Goal: Information Seeking & Learning: Compare options

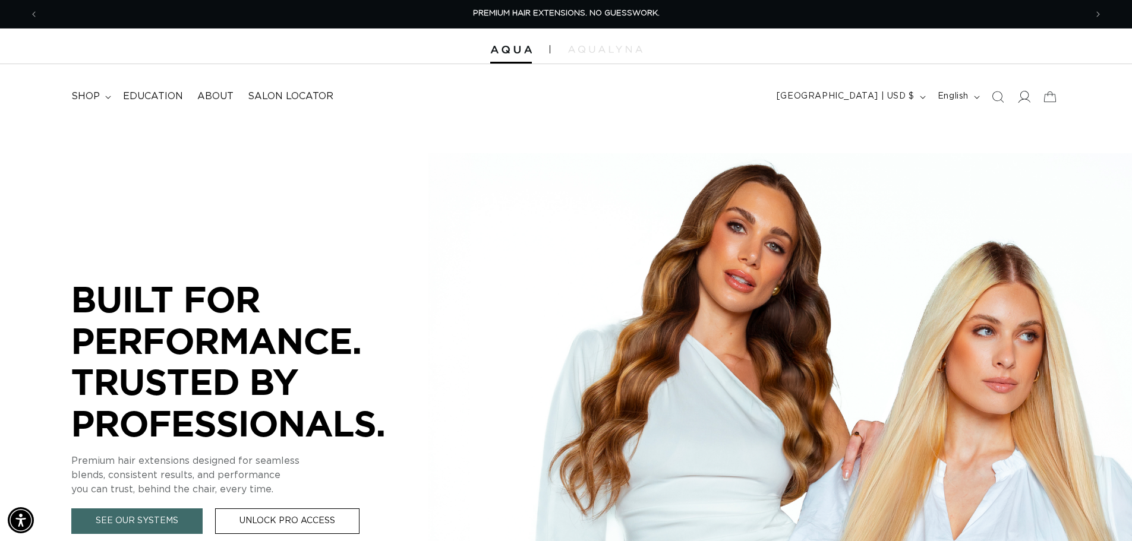
click at [1024, 100] on icon at bounding box center [1024, 96] width 12 height 12
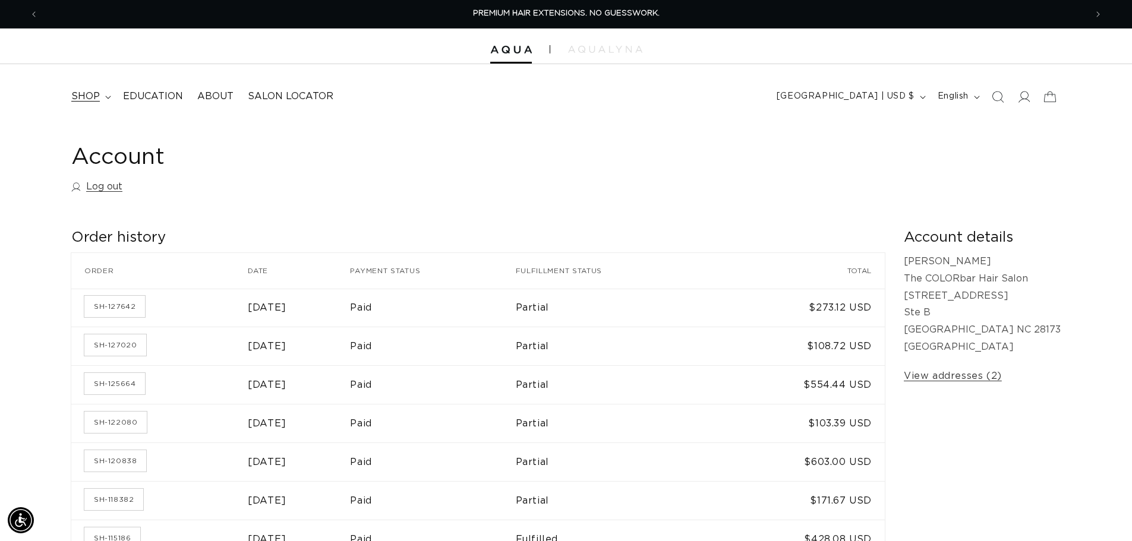
click at [101, 99] on summary "shop" at bounding box center [90, 96] width 52 height 27
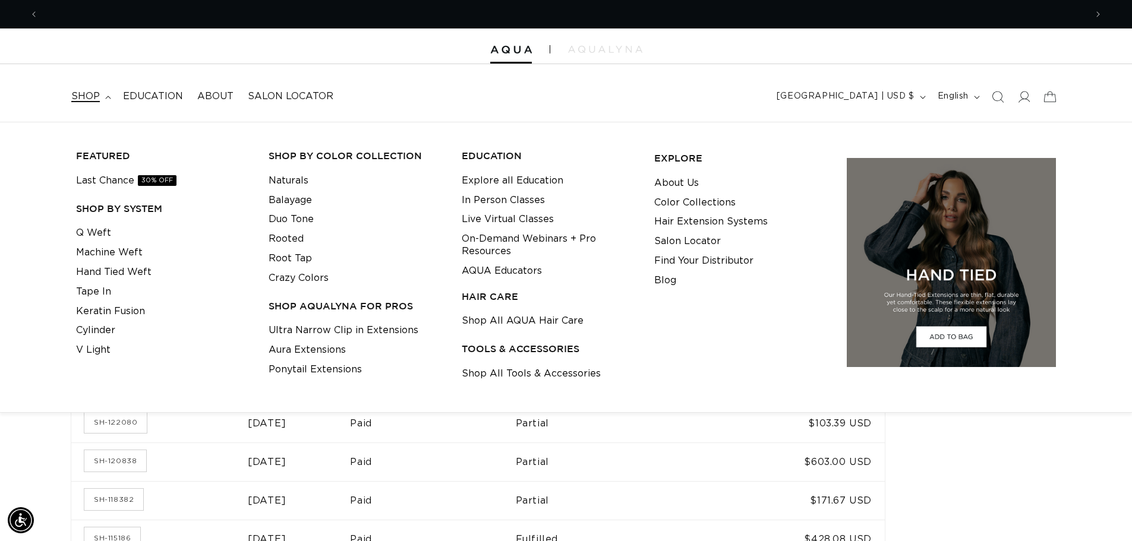
scroll to position [0, 1048]
click at [121, 253] on link "Machine Weft" at bounding box center [109, 253] width 67 height 20
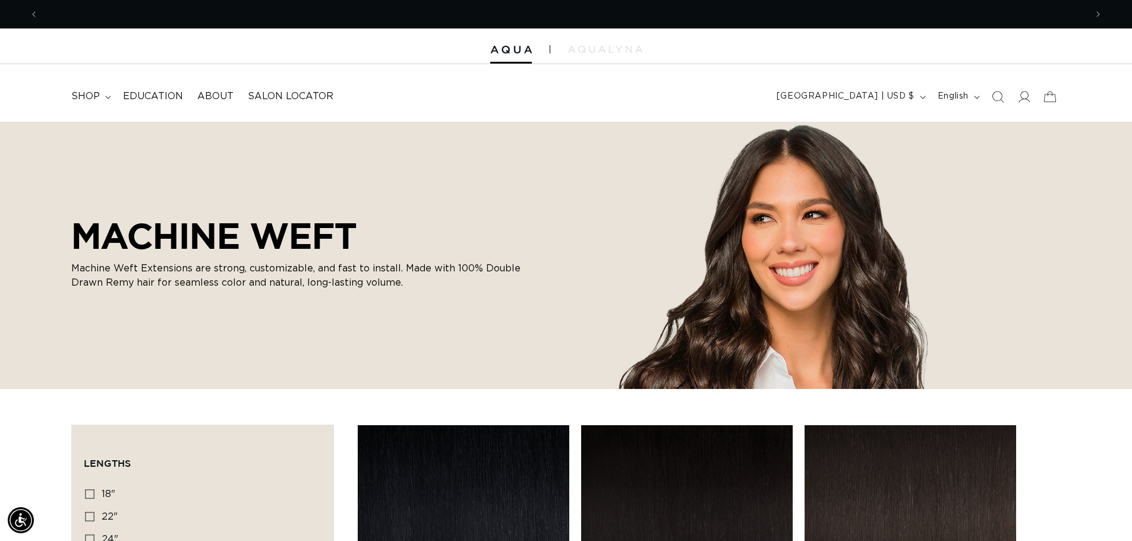
scroll to position [0, 1048]
click at [83, 96] on span "shop" at bounding box center [85, 96] width 29 height 12
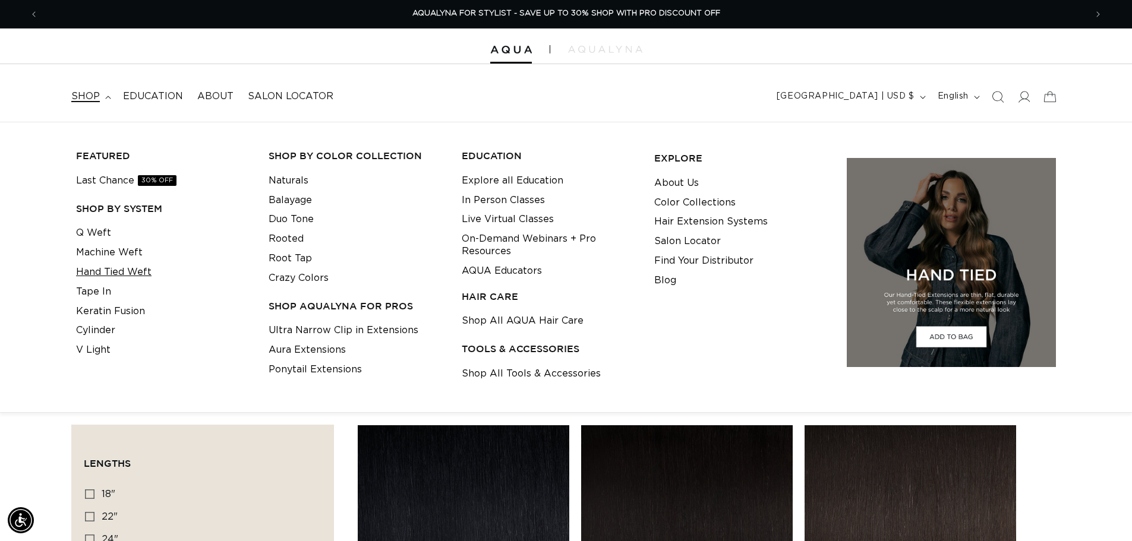
click at [122, 272] on link "Hand Tied Weft" at bounding box center [113, 273] width 75 height 20
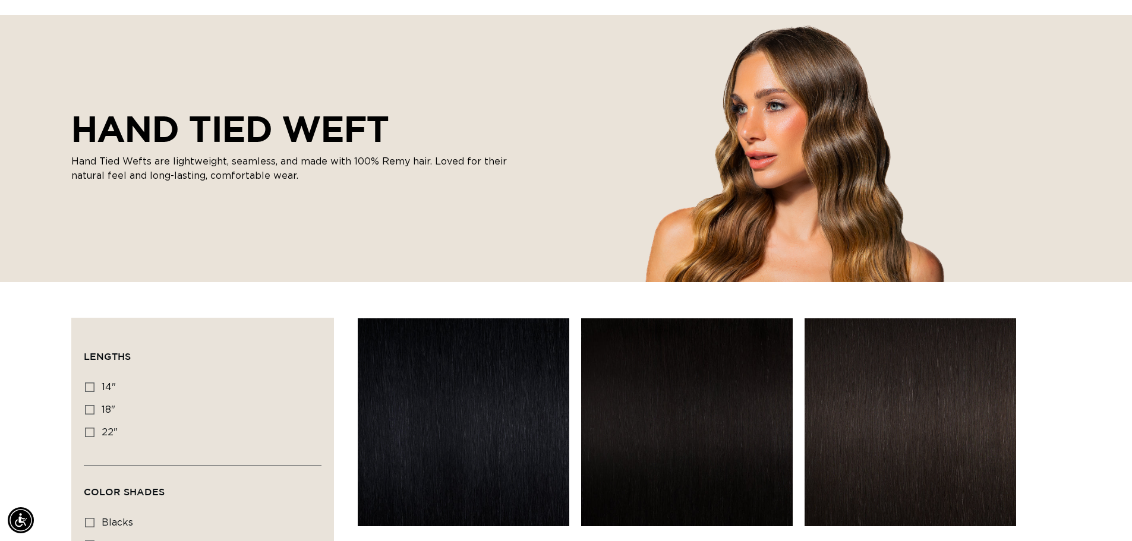
scroll to position [119, 0]
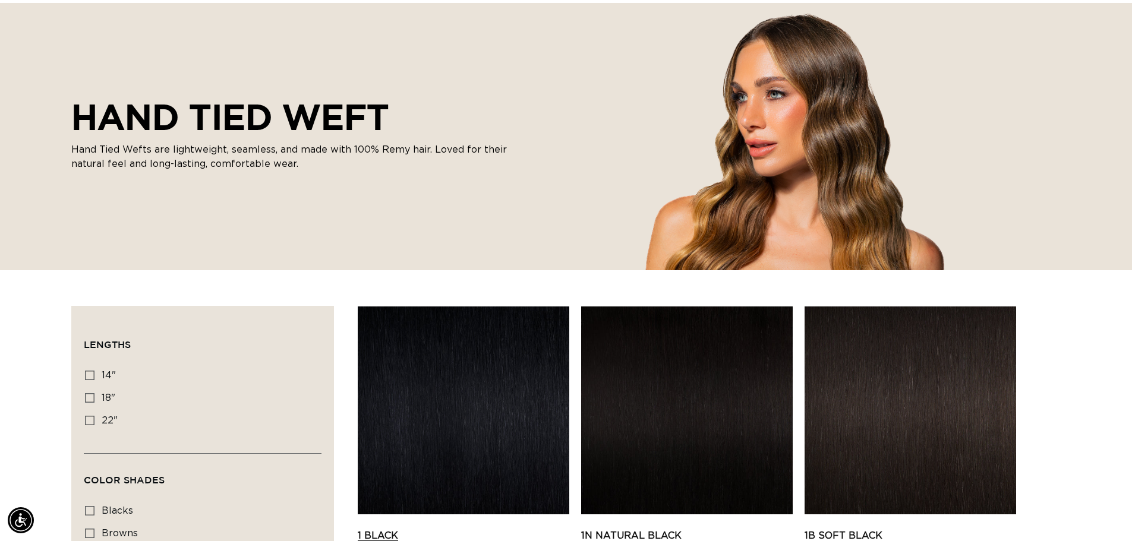
click at [463, 529] on link "1 Black Hand Tied Weft" at bounding box center [464, 543] width 212 height 29
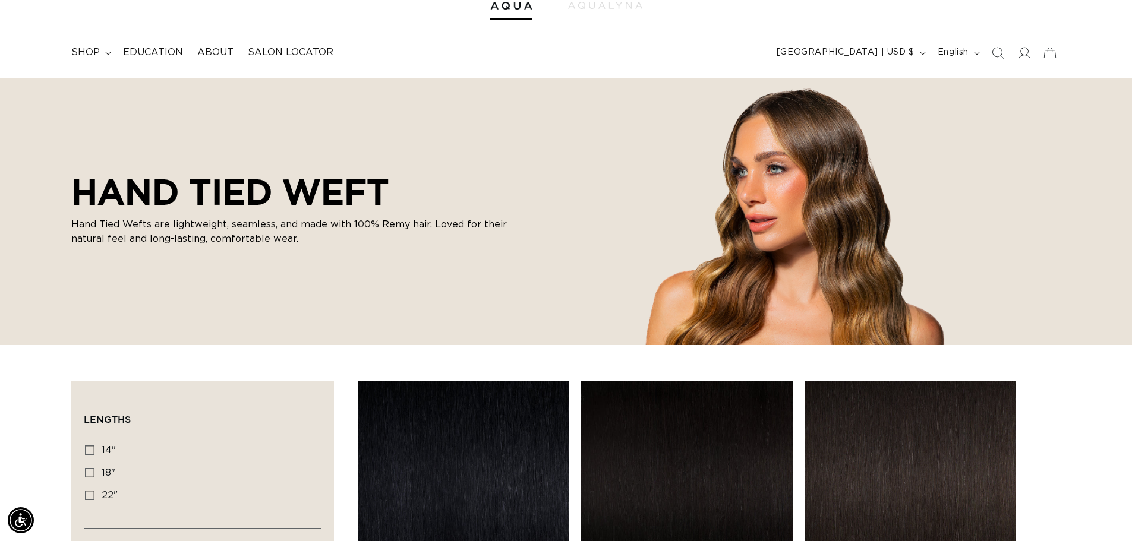
scroll to position [0, 0]
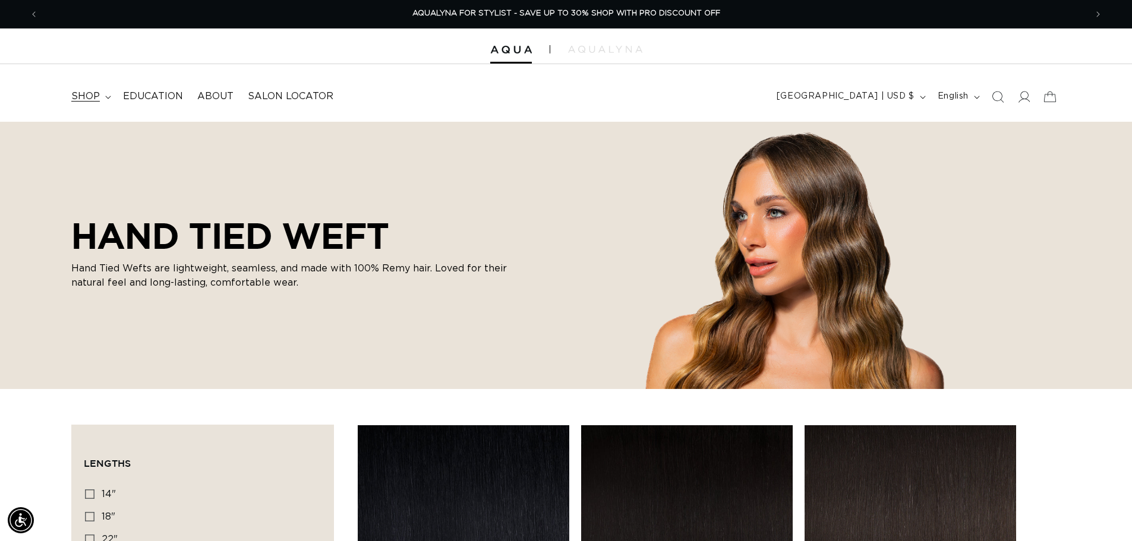
click at [101, 100] on summary "shop" at bounding box center [90, 96] width 52 height 27
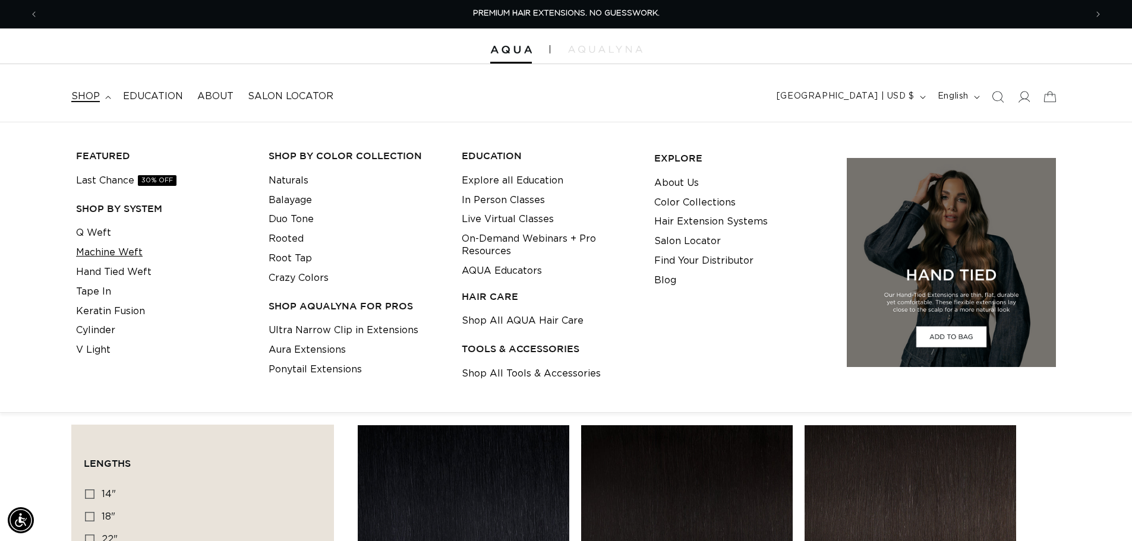
click at [133, 252] on link "Machine Weft" at bounding box center [109, 253] width 67 height 20
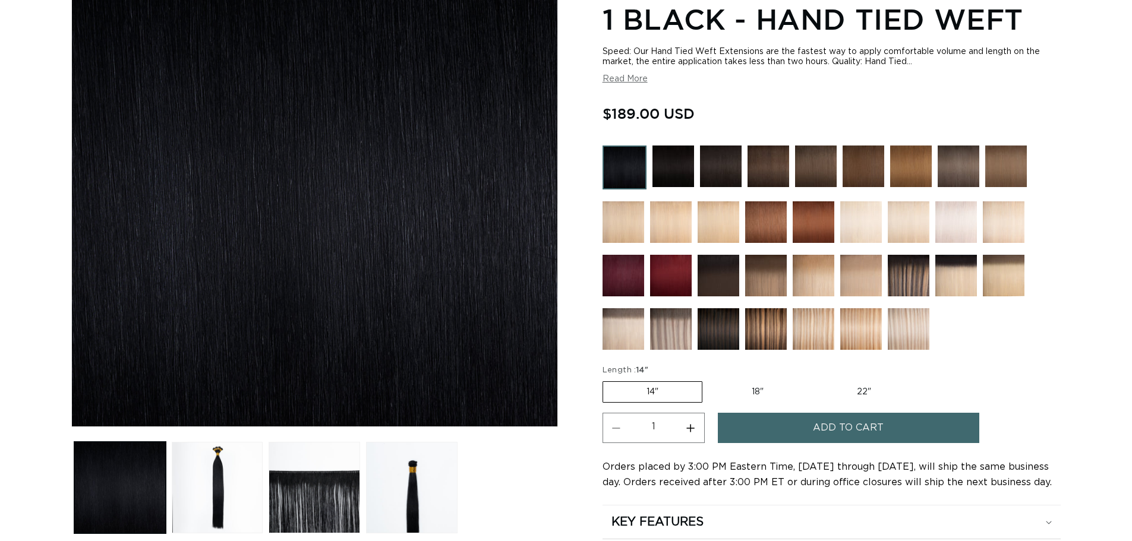
scroll to position [357, 0]
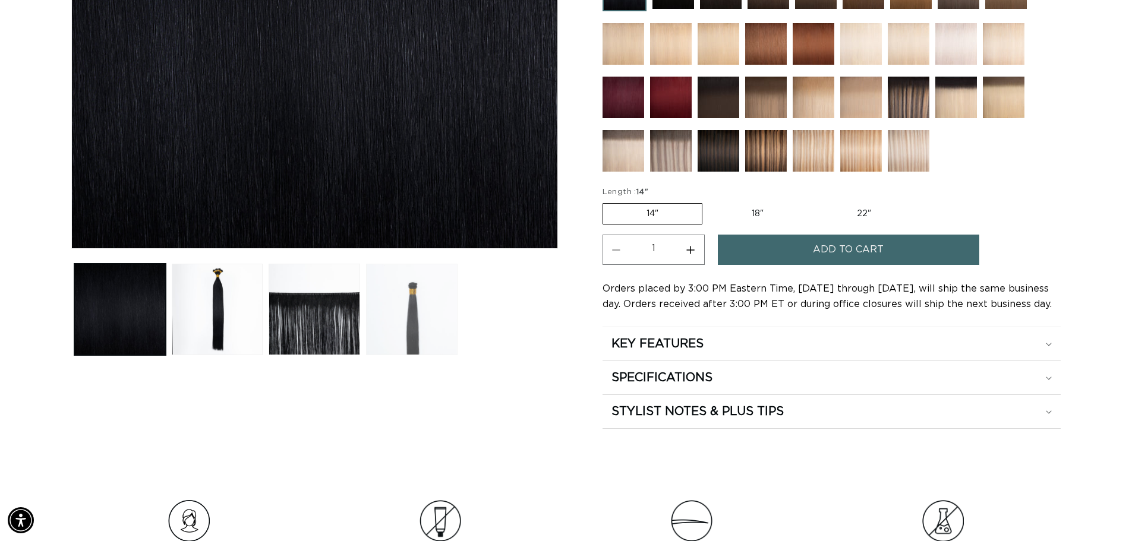
click at [412, 303] on button "Load image 4 in gallery view" at bounding box center [412, 310] width 92 height 92
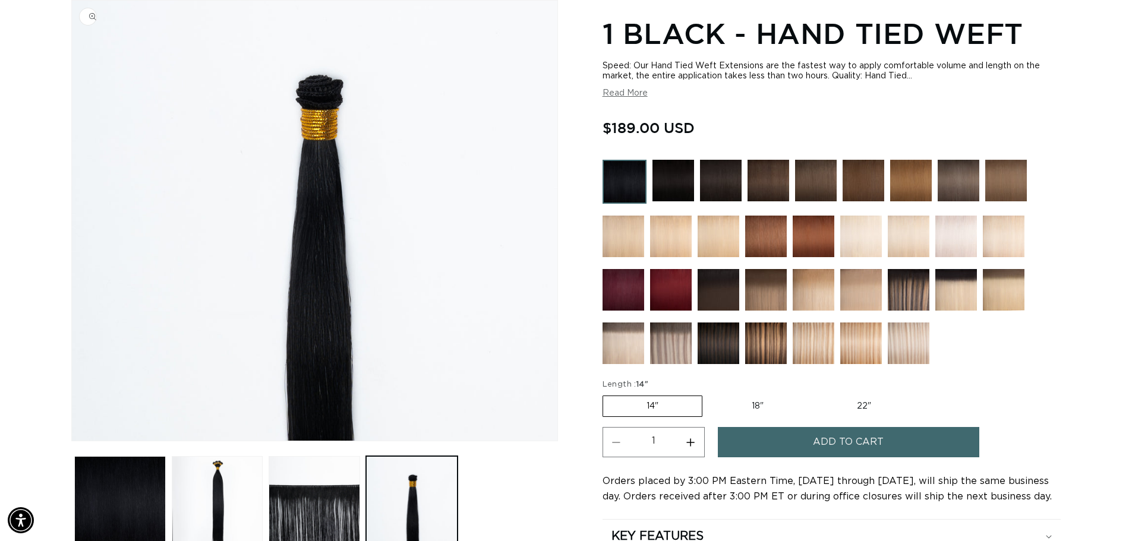
scroll to position [0, 1048]
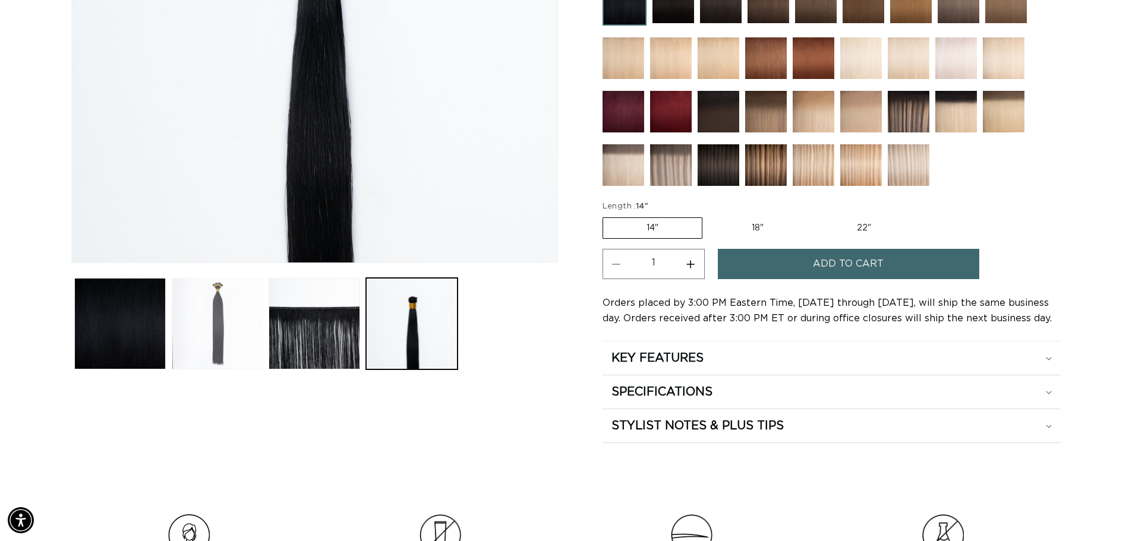
click at [225, 325] on button "Load image 2 in gallery view" at bounding box center [218, 324] width 92 height 92
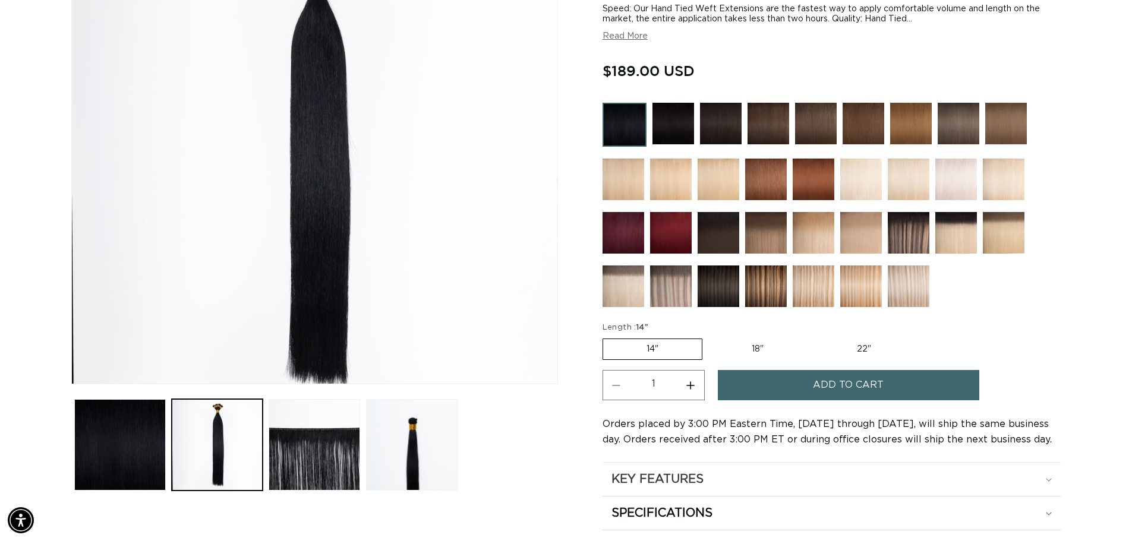
scroll to position [342, 0]
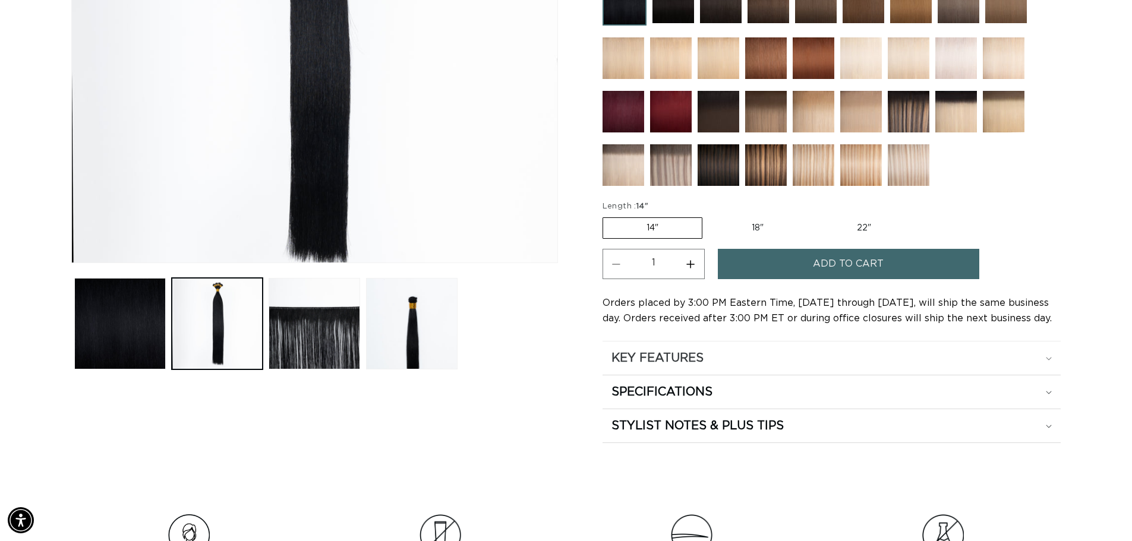
click at [764, 358] on div "KEY FEATURES" at bounding box center [832, 358] width 440 height 15
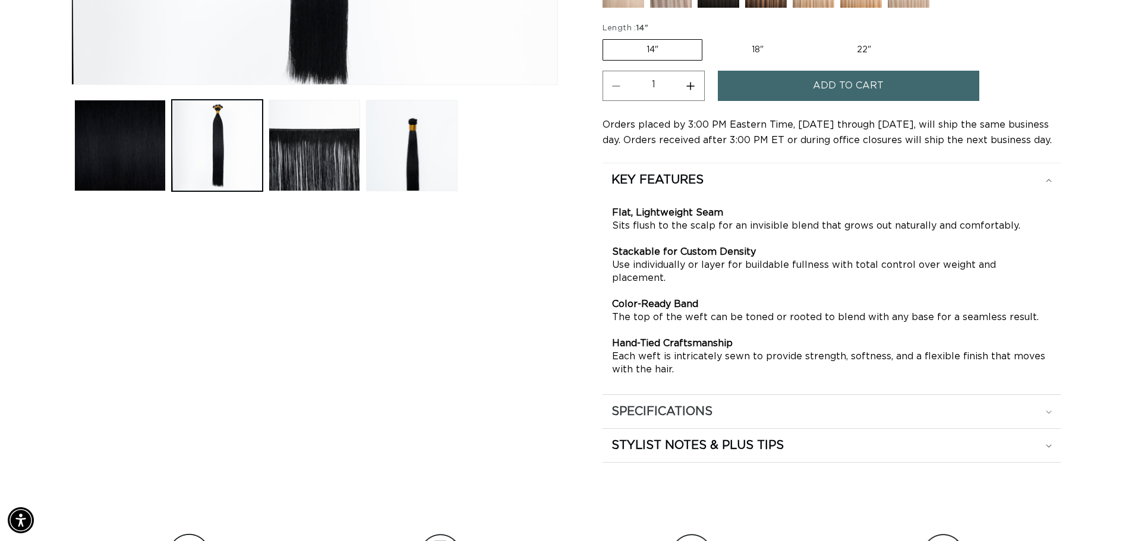
scroll to position [0, 2096]
click at [694, 404] on h2 "SPECIFICATIONS" at bounding box center [662, 411] width 101 height 15
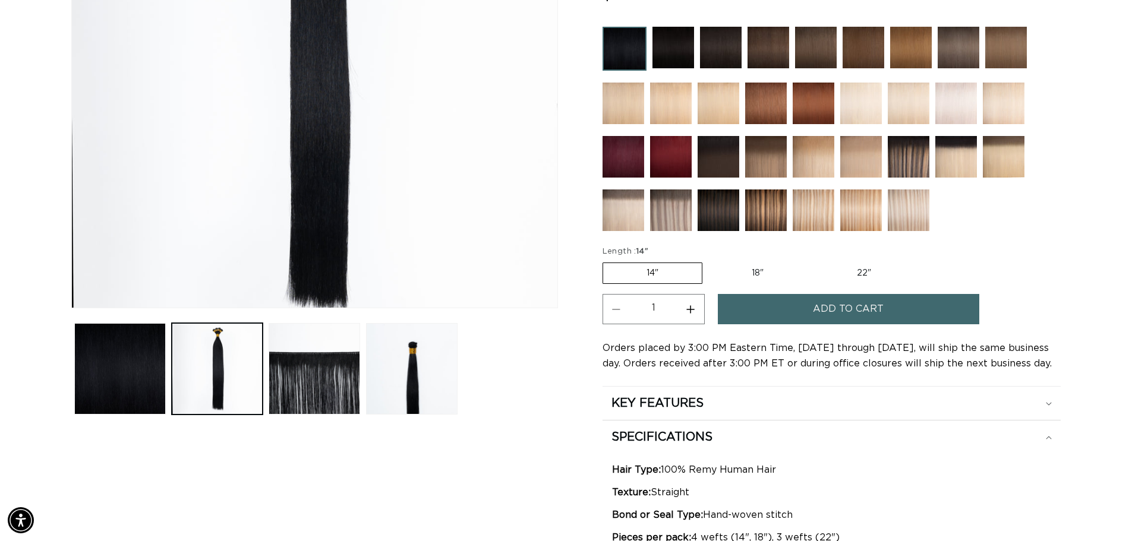
scroll to position [0, 1048]
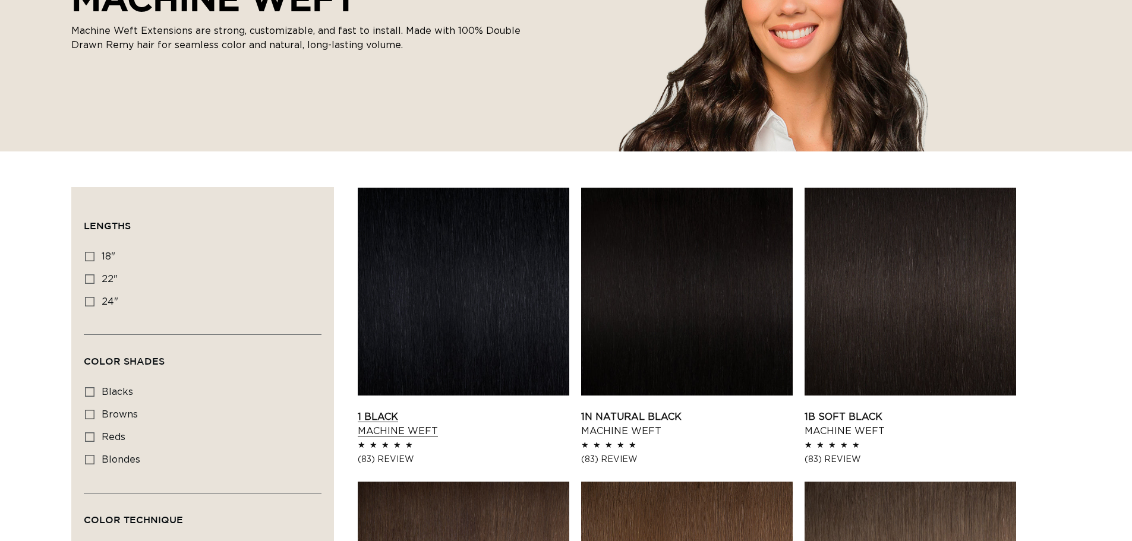
click at [474, 410] on link "1 Black Machine Weft" at bounding box center [464, 424] width 212 height 29
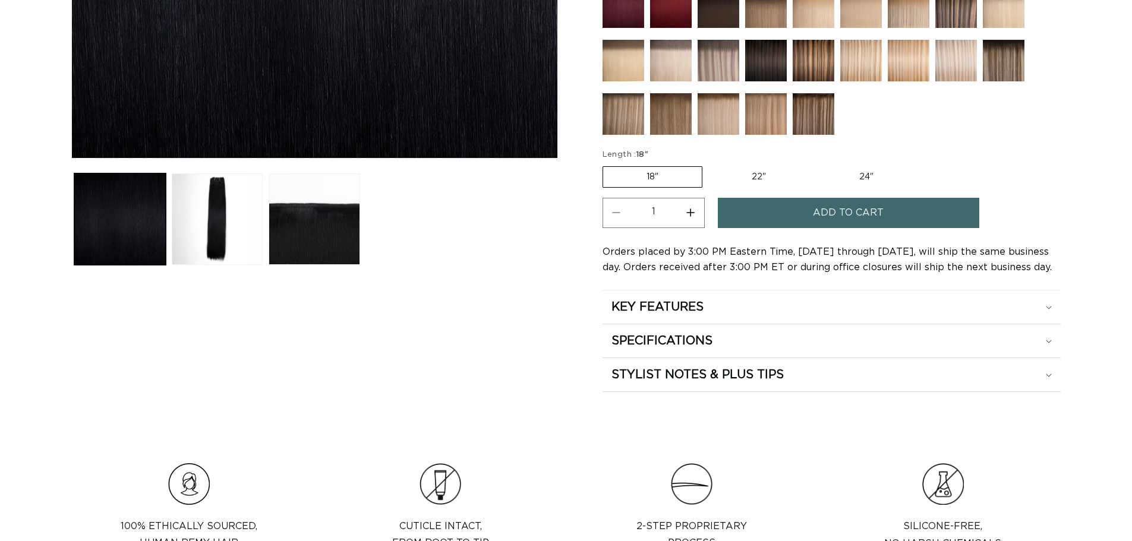
scroll to position [535, 0]
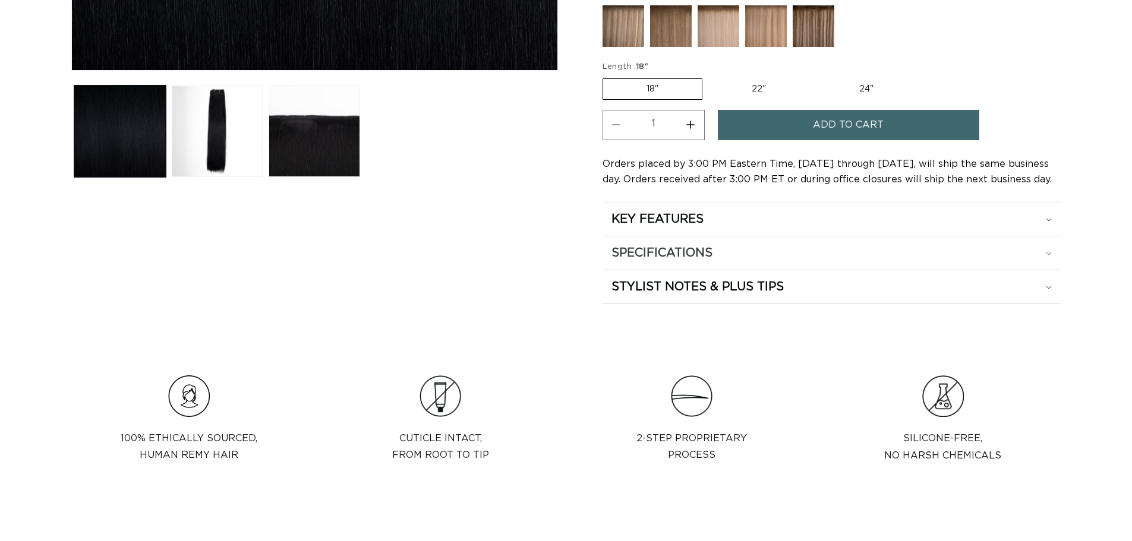
click at [672, 257] on h2 "SPECIFICATIONS" at bounding box center [662, 252] width 101 height 15
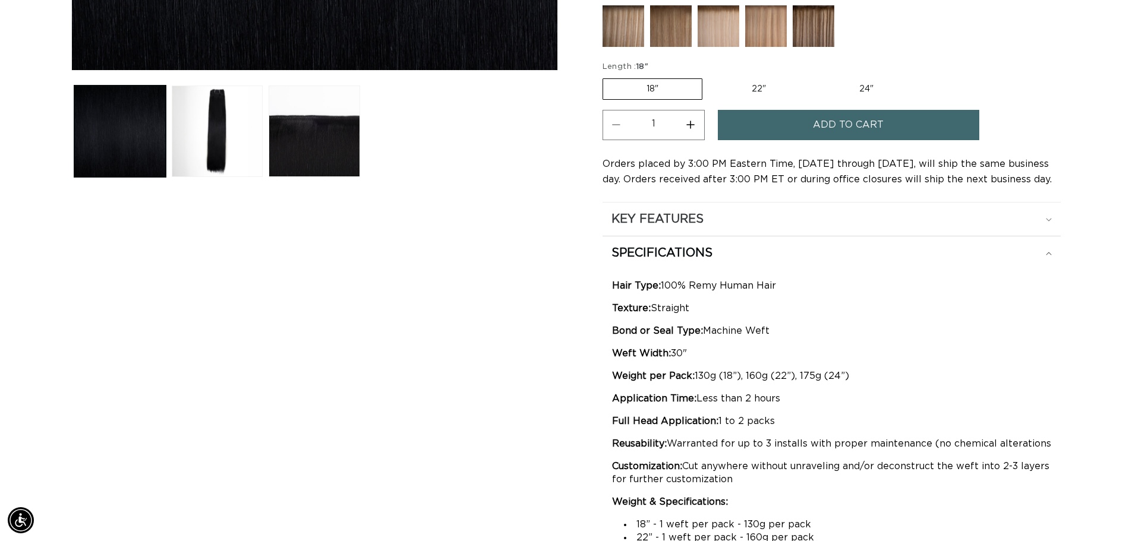
click at [716, 217] on div "KEY FEATURES" at bounding box center [832, 219] width 440 height 15
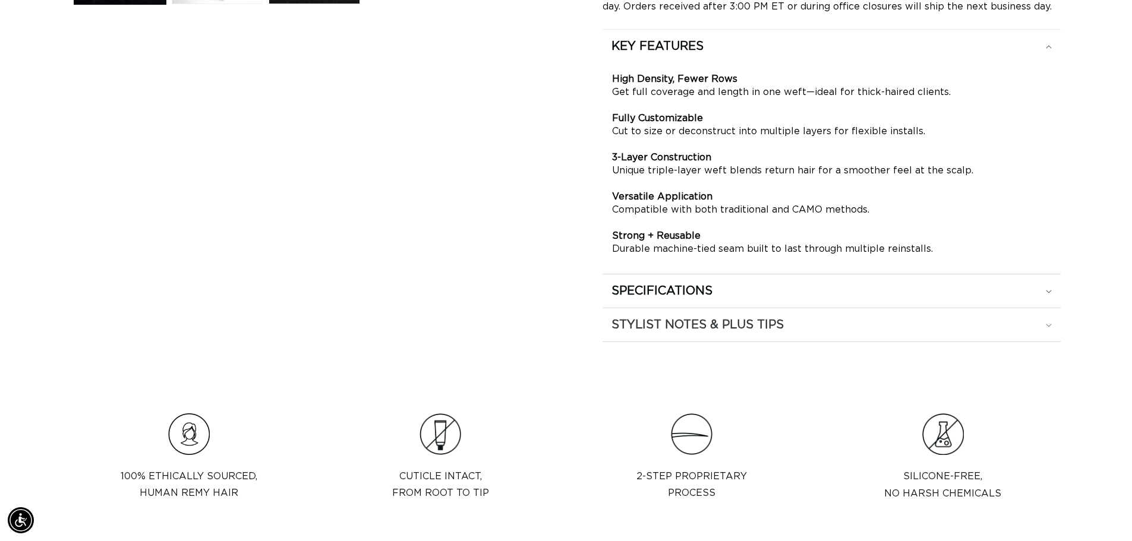
scroll to position [713, 0]
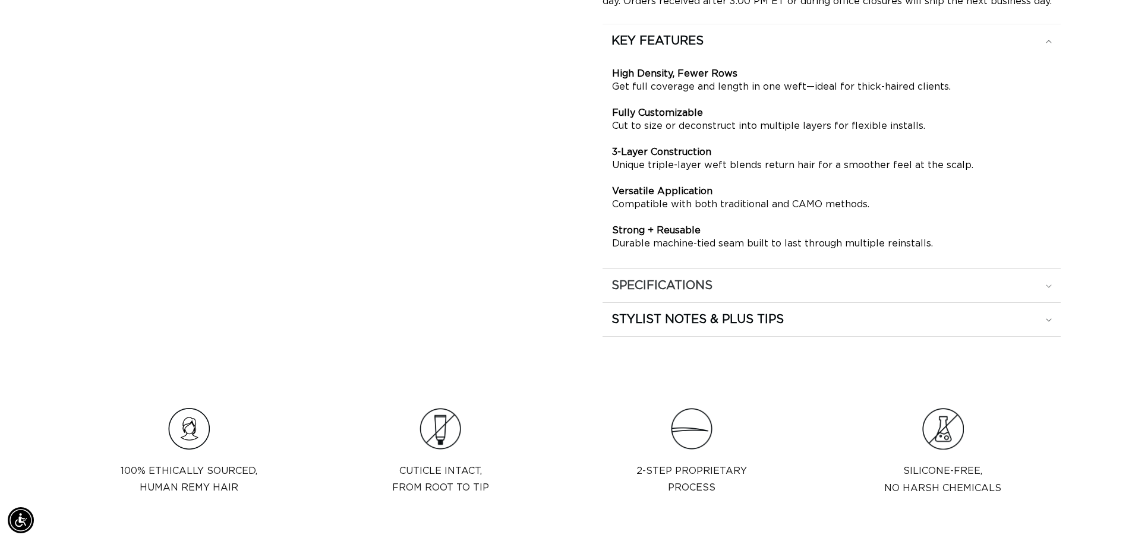
click at [722, 287] on div "SPECIFICATIONS" at bounding box center [832, 285] width 440 height 15
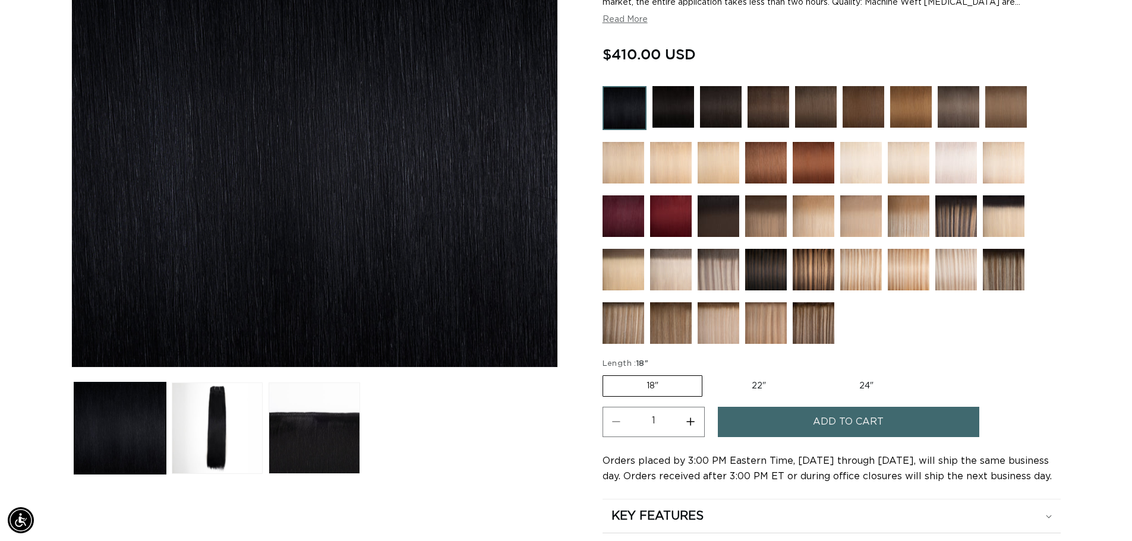
scroll to position [0, 0]
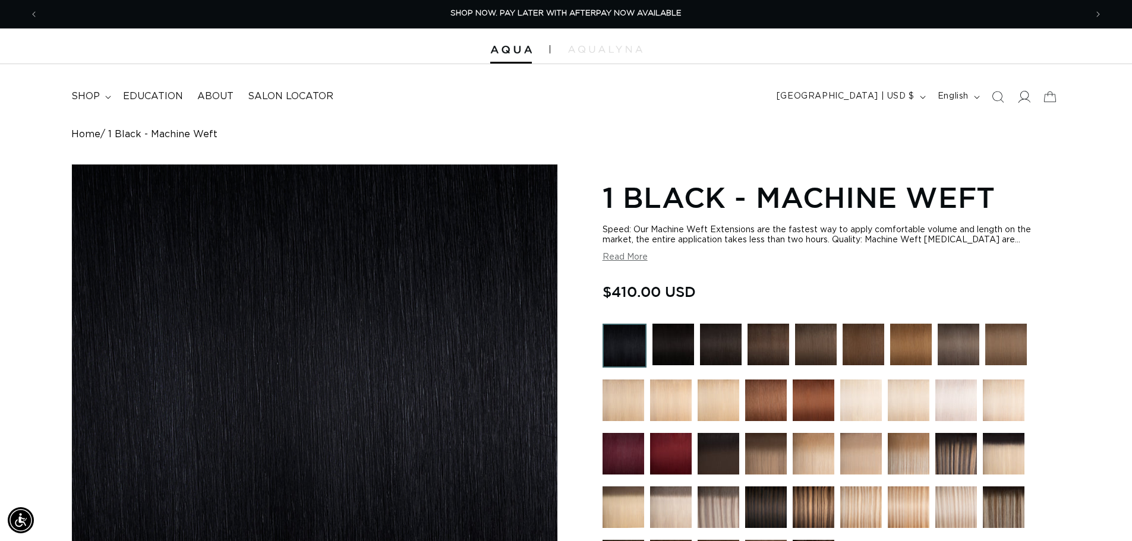
click at [1018, 99] on icon at bounding box center [1024, 96] width 12 height 12
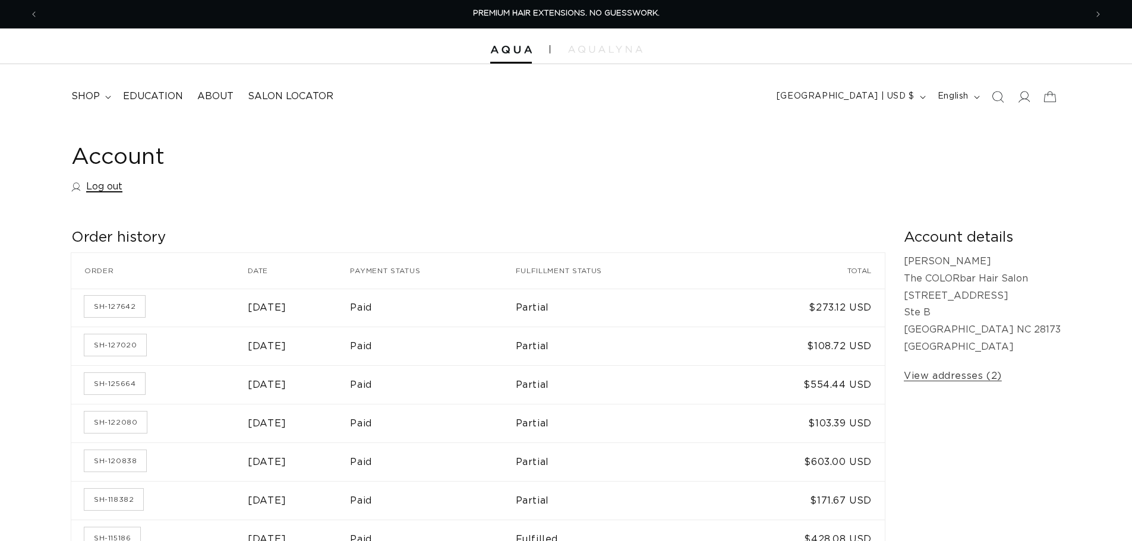
click at [111, 185] on link "Log out" at bounding box center [96, 186] width 51 height 17
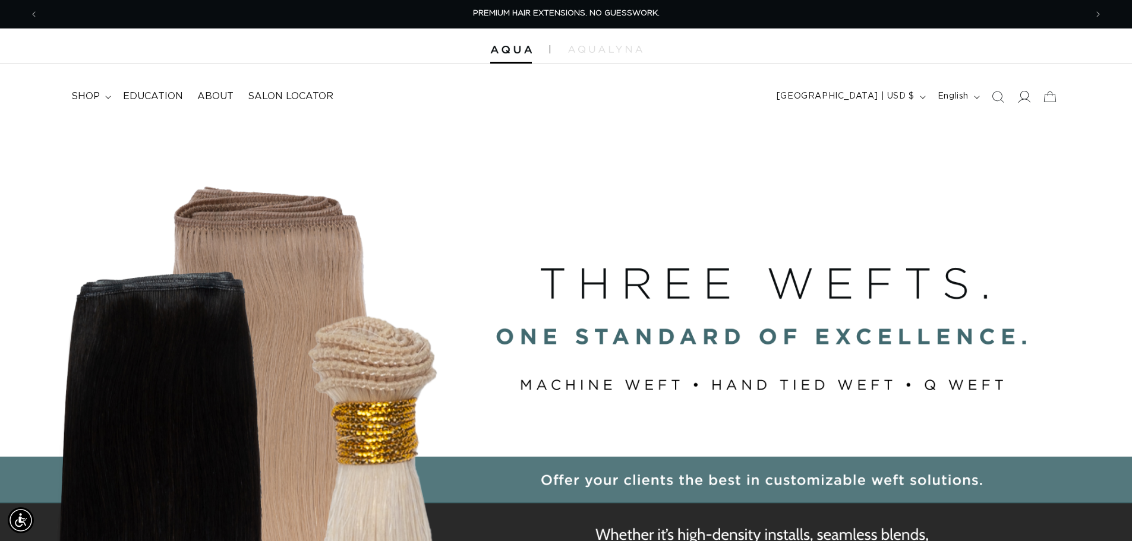
click at [1016, 95] on span at bounding box center [1024, 97] width 26 height 26
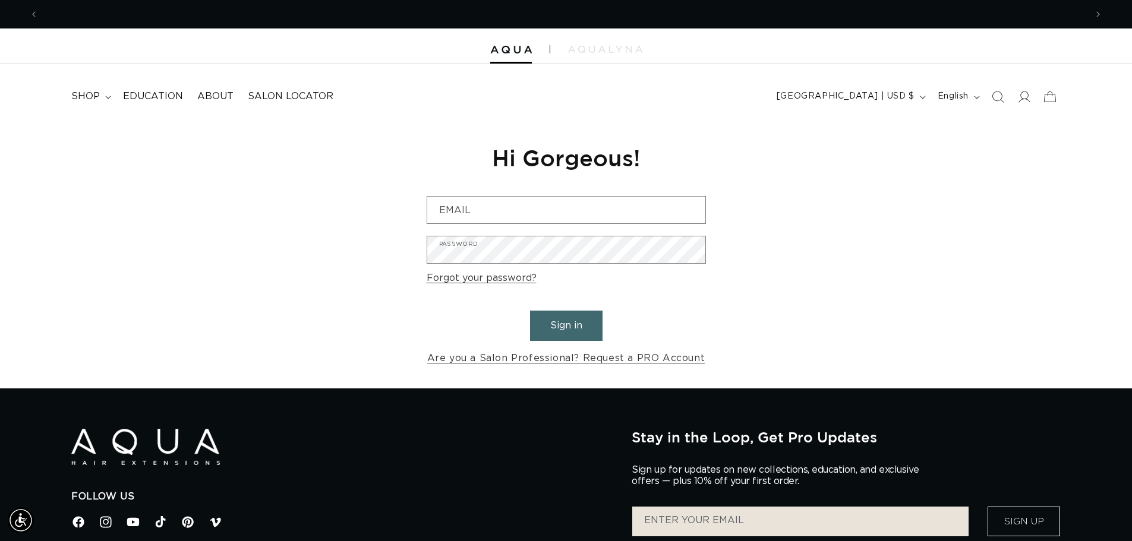
scroll to position [0, 1048]
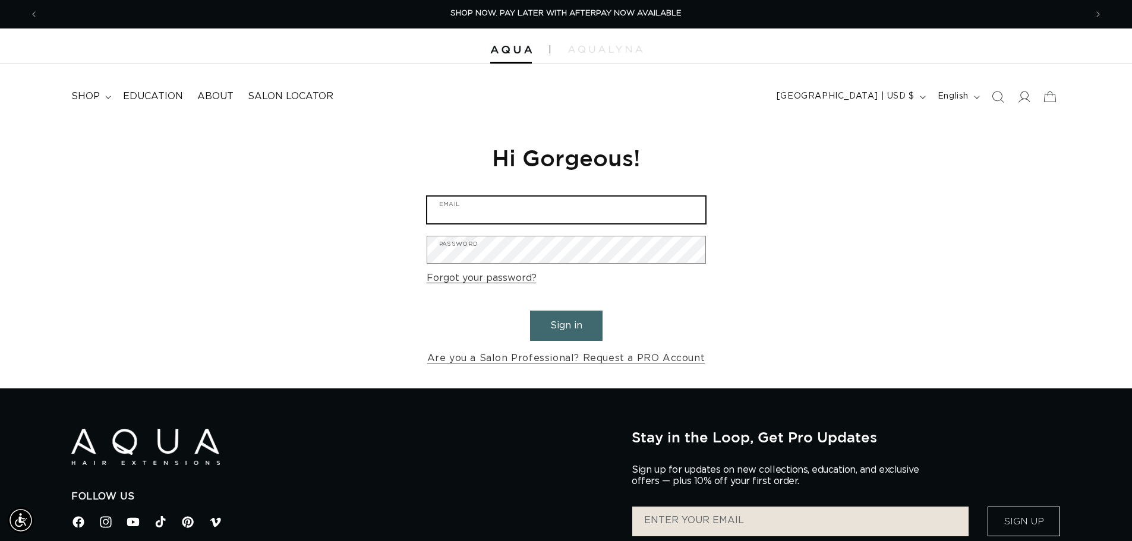
type input "[EMAIL_ADDRESS][DOMAIN_NAME]"
click at [568, 330] on button "Sign in" at bounding box center [566, 326] width 73 height 30
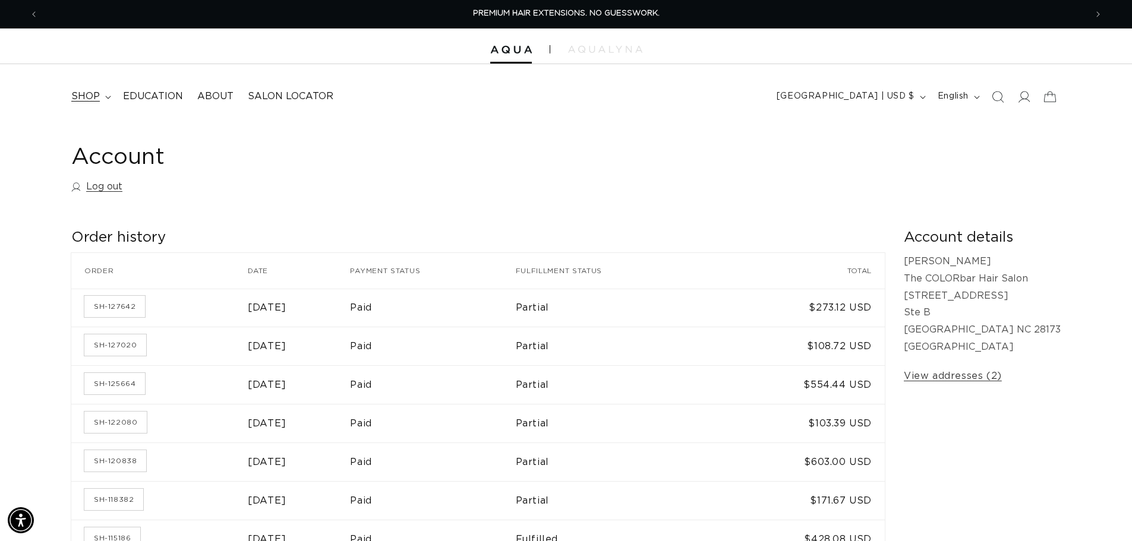
click at [100, 92] on summary "shop" at bounding box center [90, 96] width 52 height 27
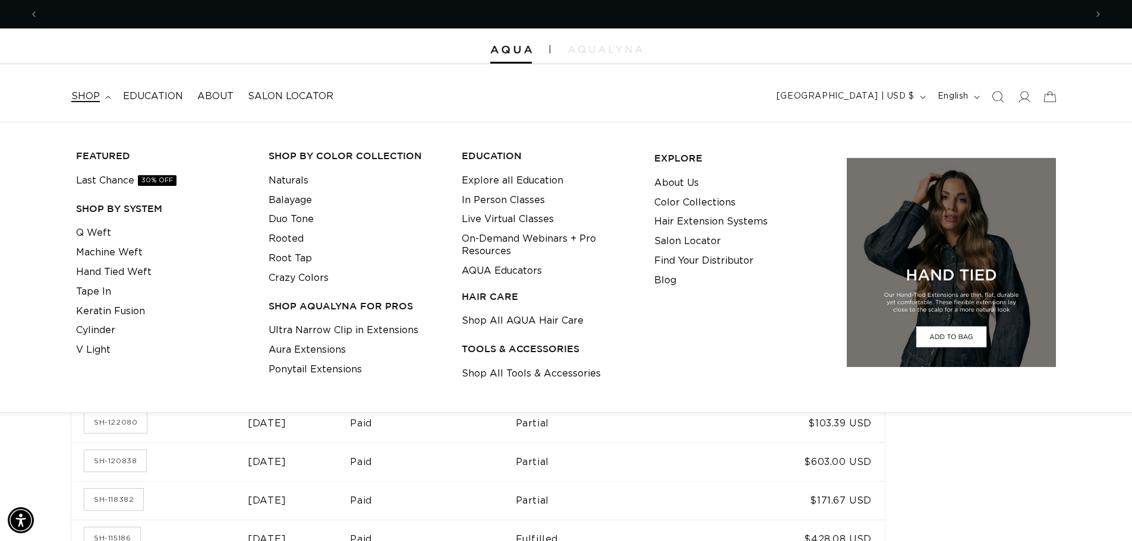
scroll to position [0, 2096]
click at [105, 234] on link "Q Weft" at bounding box center [93, 233] width 35 height 20
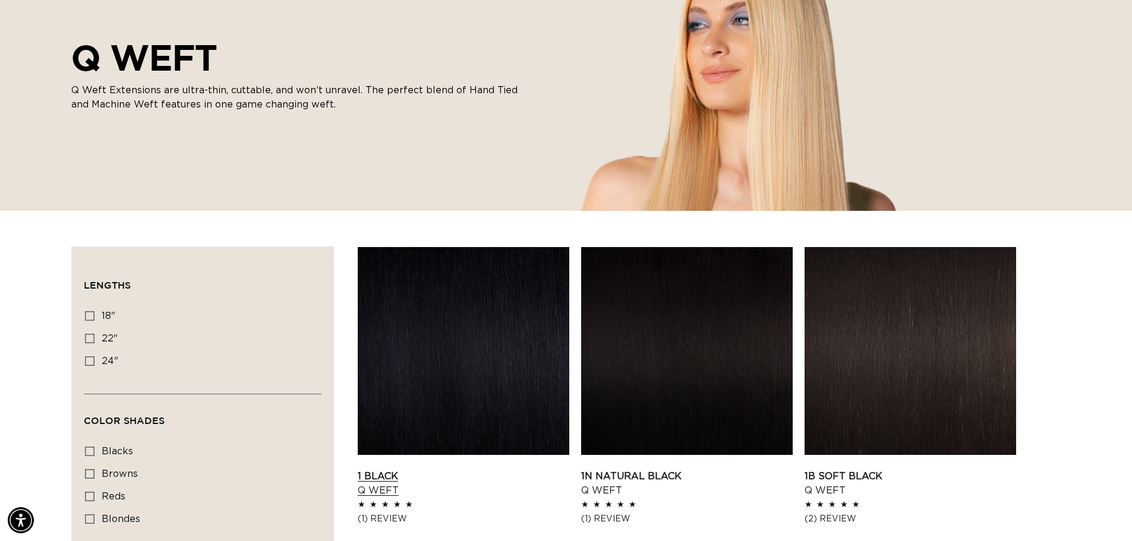
click at [505, 470] on link "1 Black Q Weft" at bounding box center [464, 484] width 212 height 29
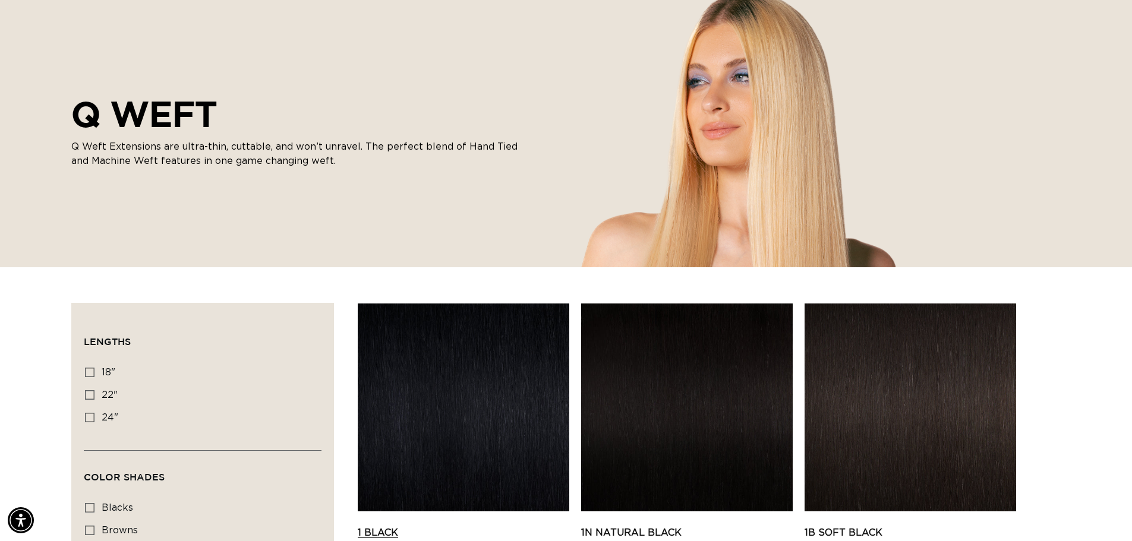
scroll to position [178, 0]
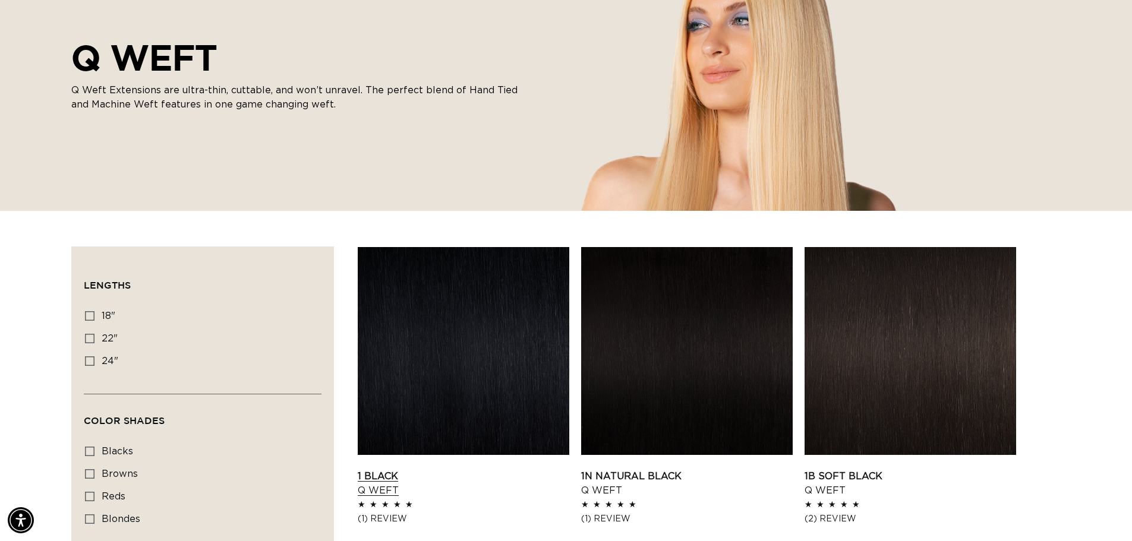
click at [482, 470] on link "1 Black Q Weft" at bounding box center [464, 484] width 212 height 29
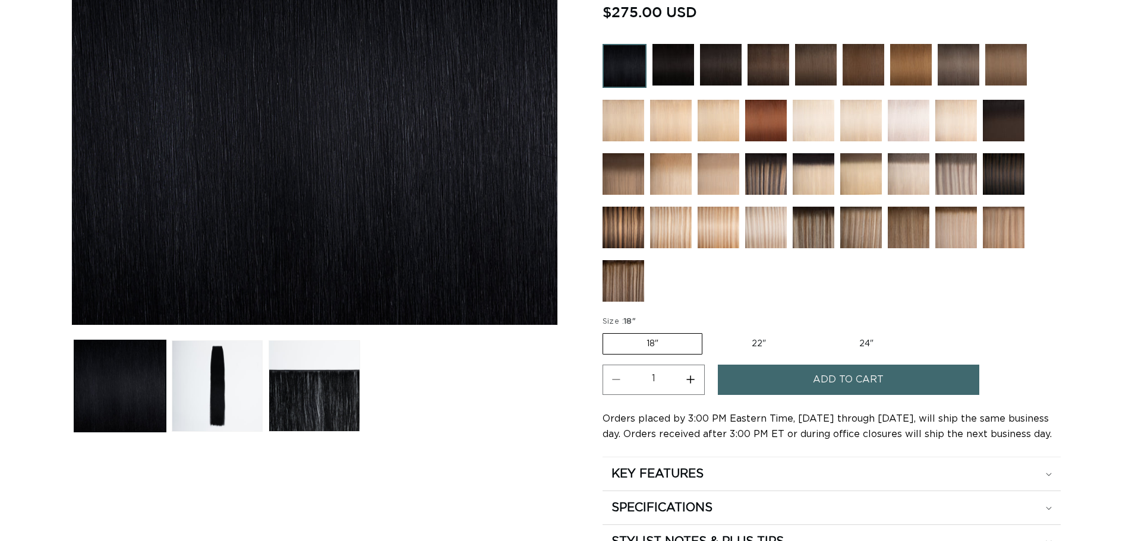
scroll to position [416, 0]
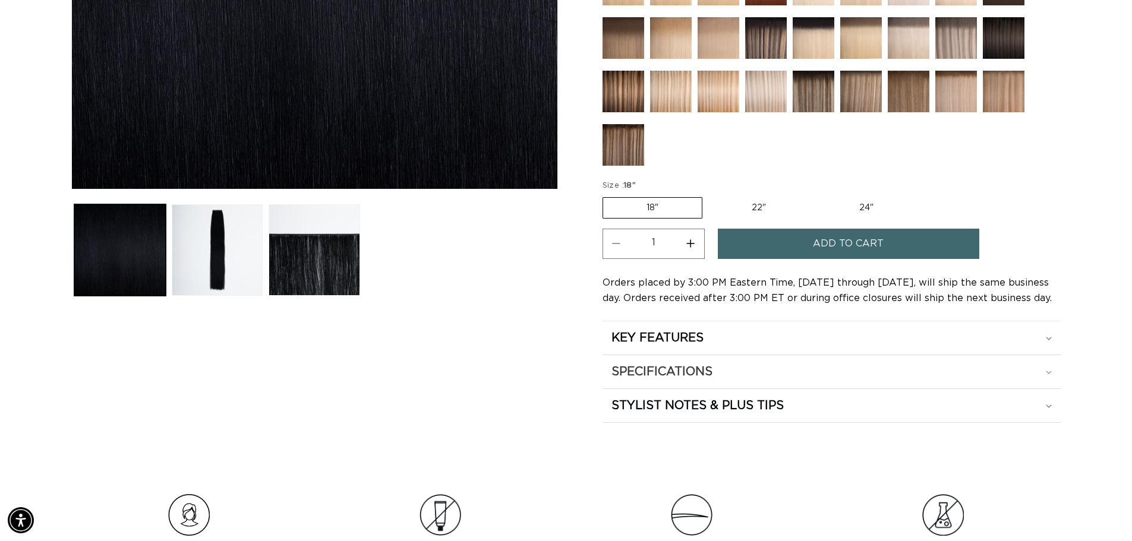
click at [686, 374] on h2 "SPECIFICATIONS" at bounding box center [662, 371] width 101 height 15
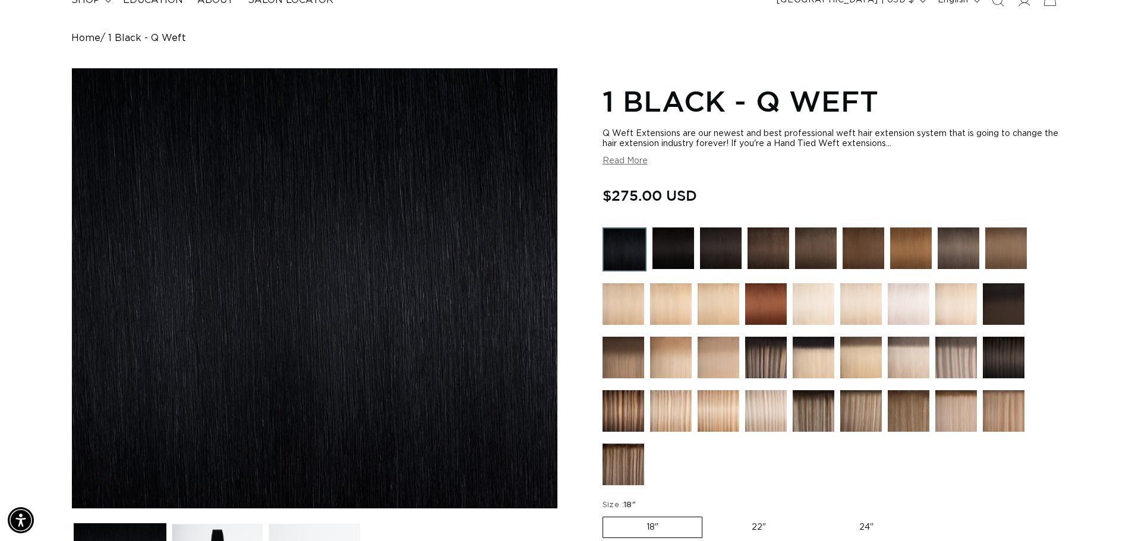
scroll to position [0, 0]
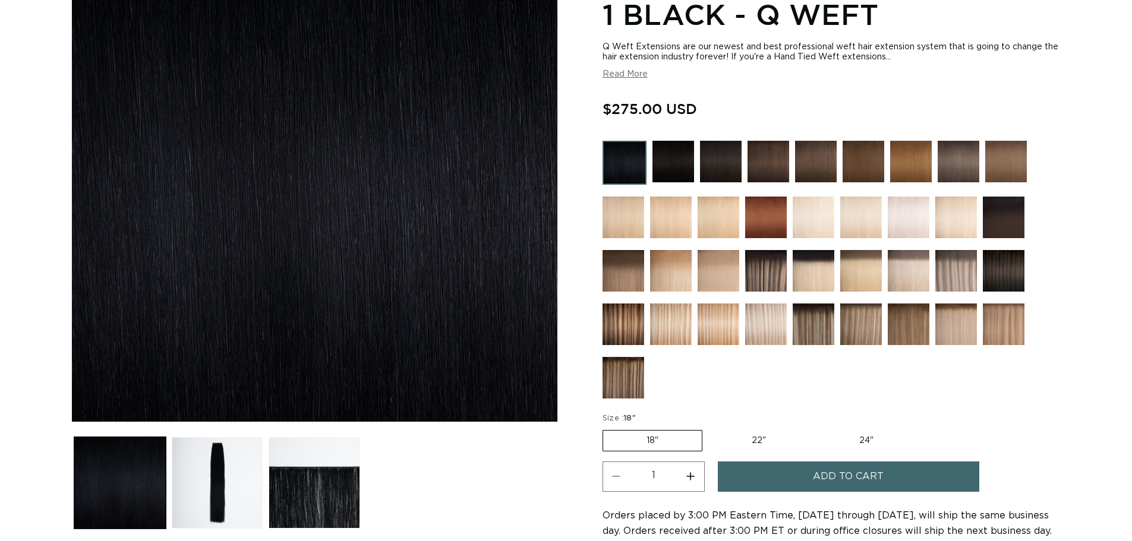
scroll to position [243, 0]
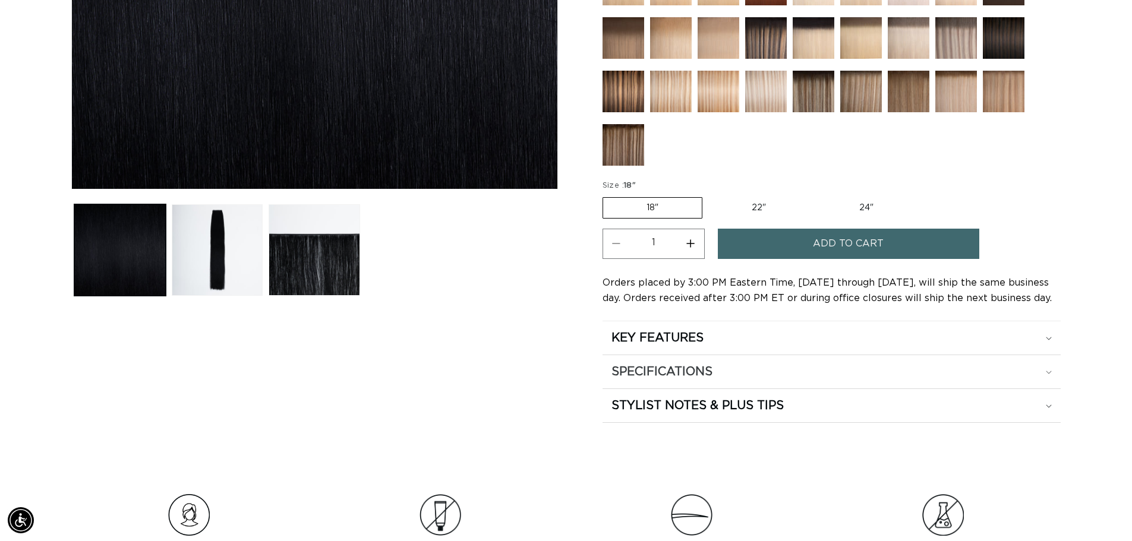
click at [685, 380] on summary "SPECIFICATIONS" at bounding box center [832, 371] width 458 height 33
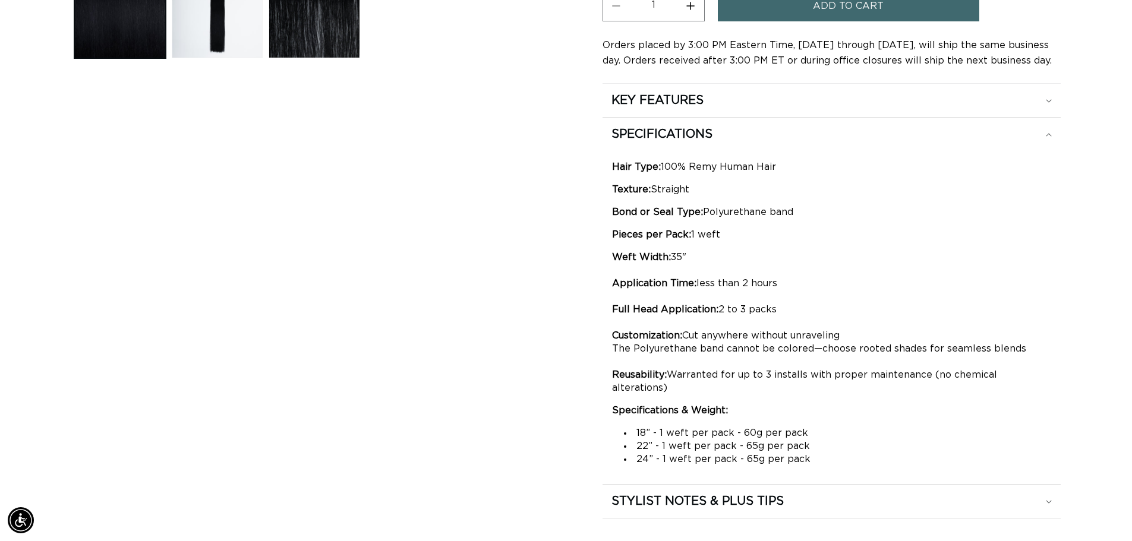
scroll to position [0, 1048]
click at [693, 494] on h2 "STYLIST NOTES & PLUS TIPS" at bounding box center [698, 501] width 172 height 15
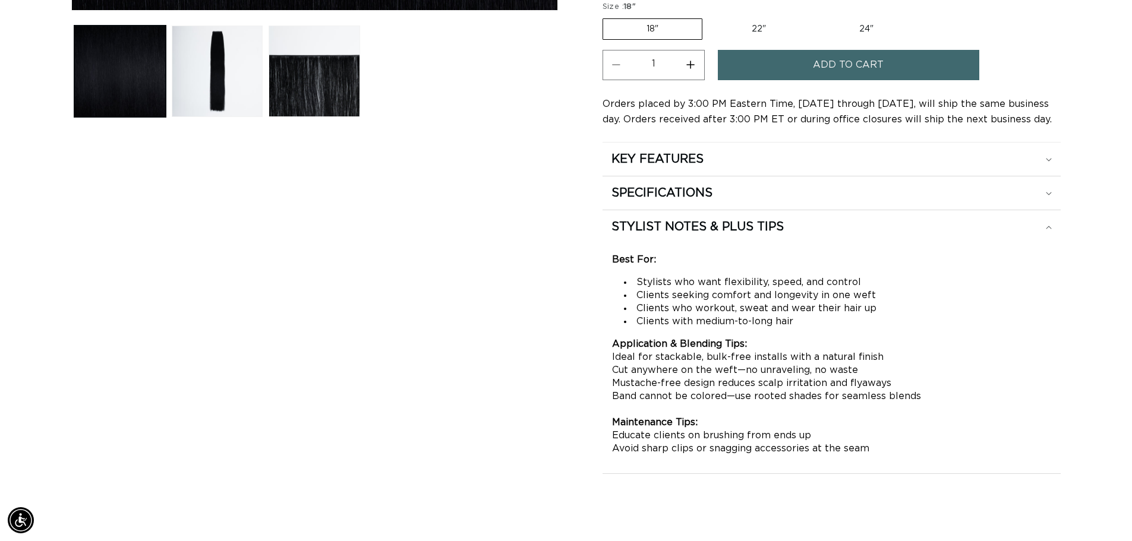
scroll to position [594, 0]
click at [680, 232] on h2 "STYLIST NOTES & PLUS TIPS" at bounding box center [698, 227] width 172 height 15
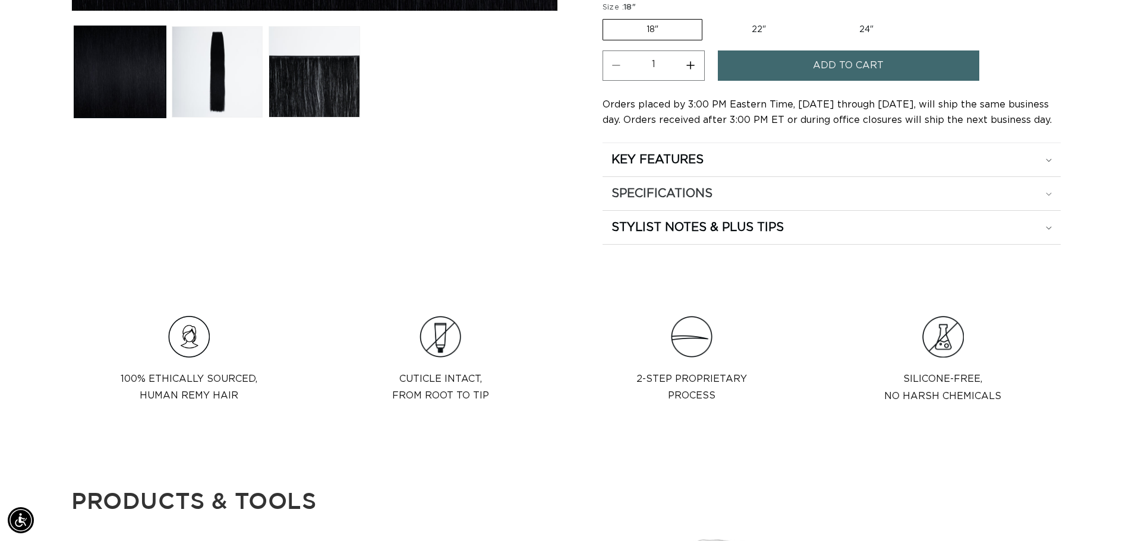
click at [679, 190] on h2 "SPECIFICATIONS" at bounding box center [662, 193] width 101 height 15
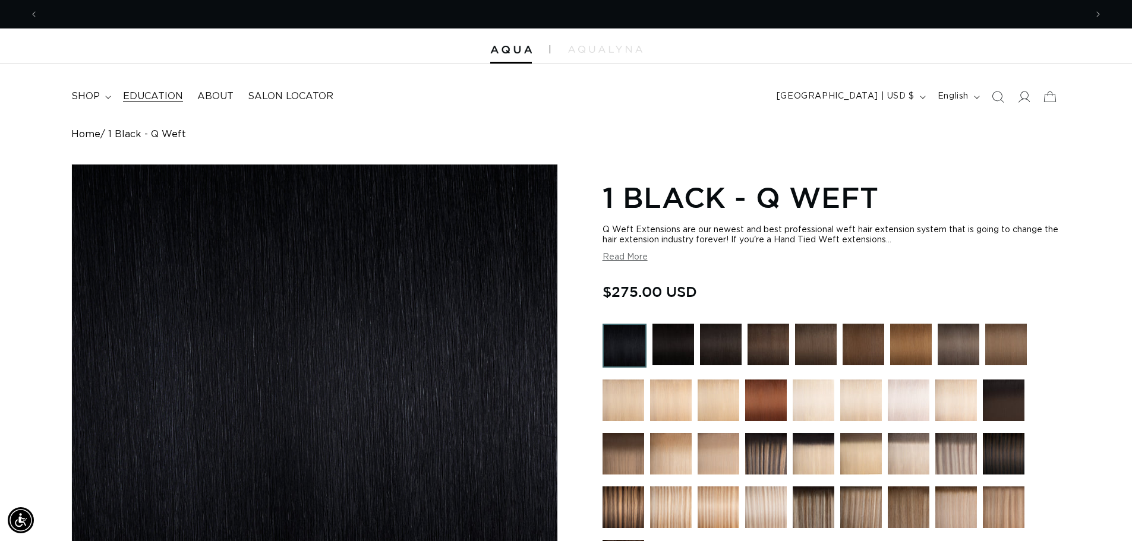
scroll to position [0, 2096]
click at [102, 94] on summary "shop" at bounding box center [90, 96] width 52 height 27
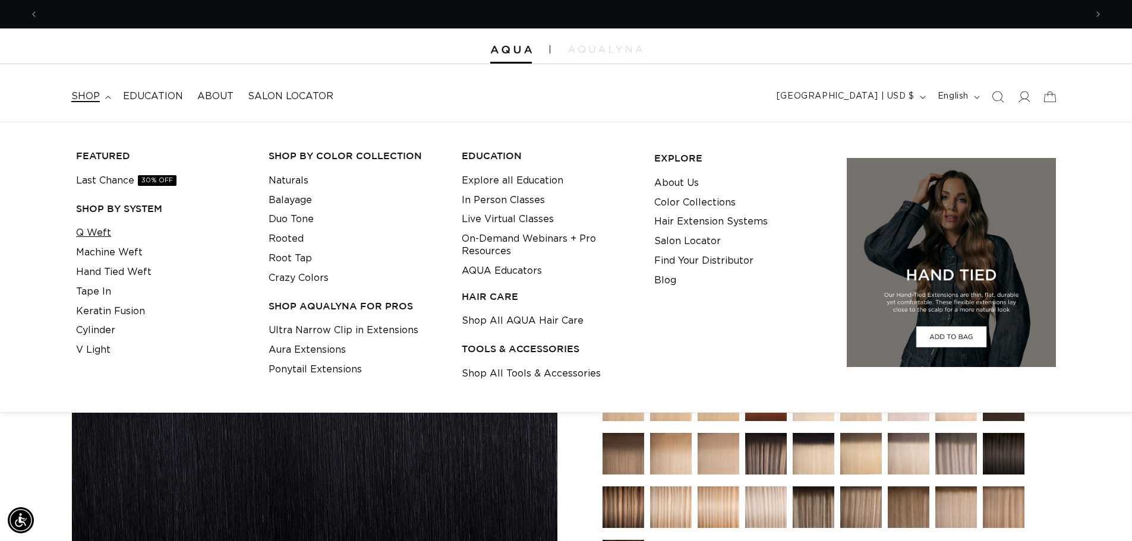
scroll to position [0, 0]
click at [130, 254] on link "Machine Weft" at bounding box center [109, 253] width 67 height 20
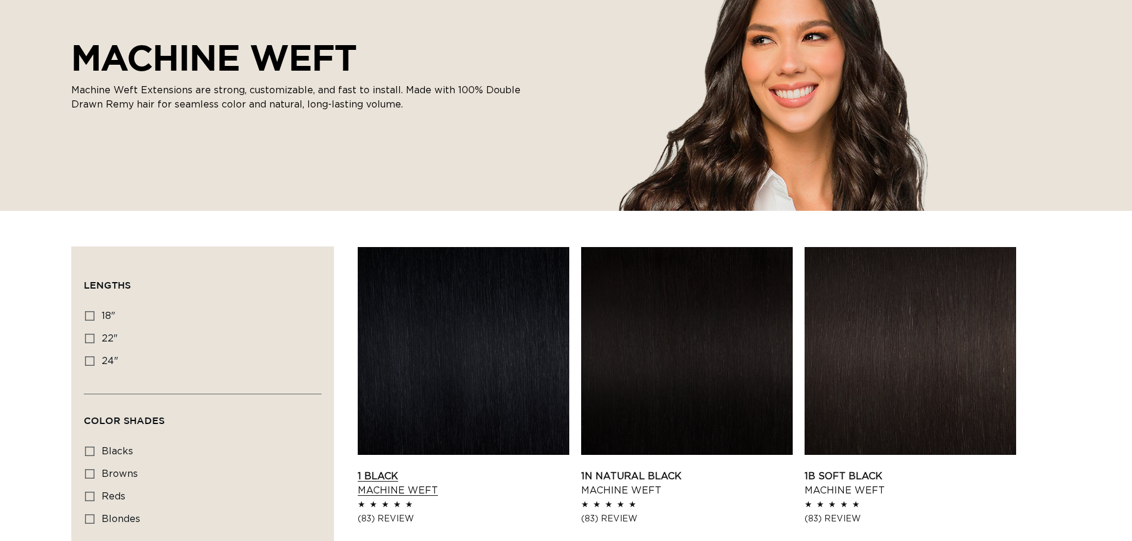
click at [429, 470] on link "1 Black Machine Weft" at bounding box center [464, 484] width 212 height 29
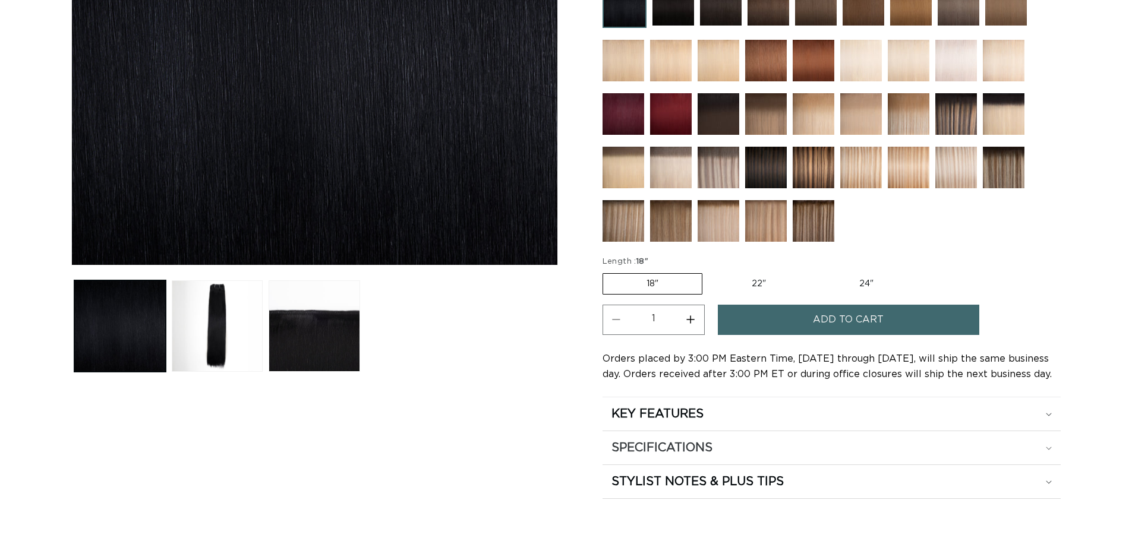
scroll to position [357, 0]
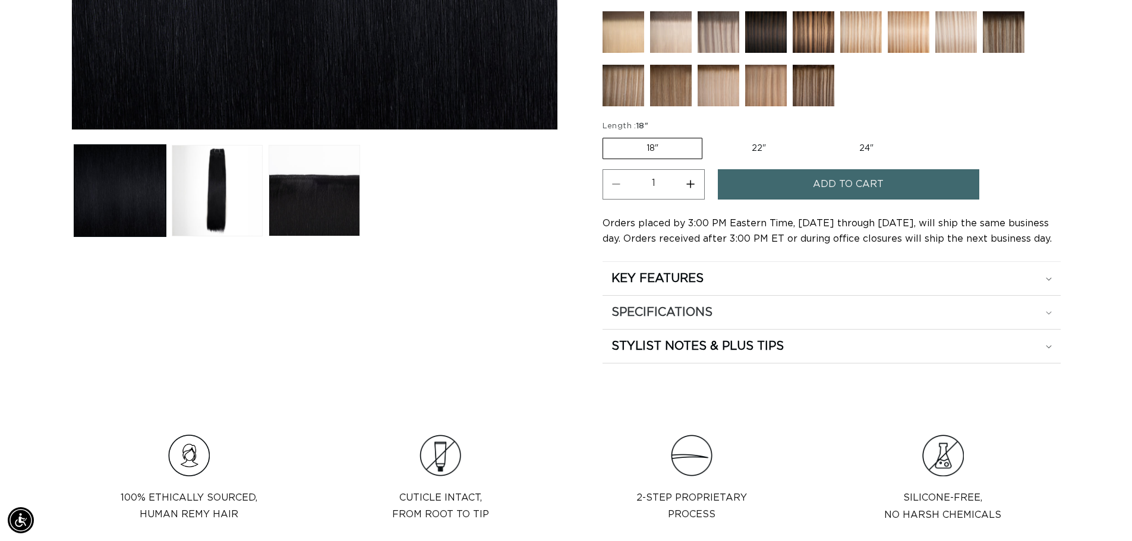
click at [671, 319] on h2 "SPECIFICATIONS" at bounding box center [662, 312] width 101 height 15
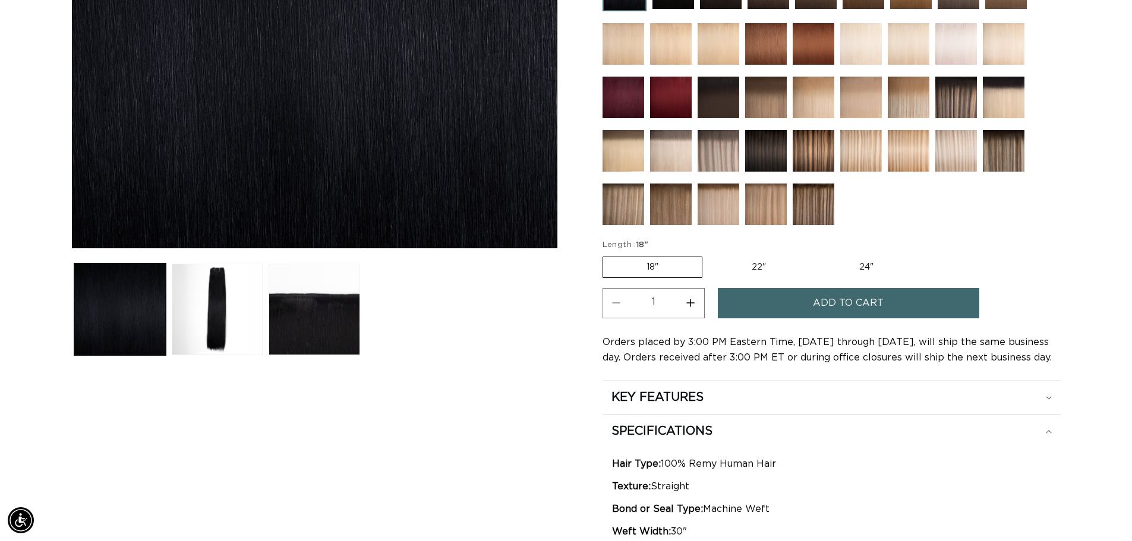
scroll to position [0, 0]
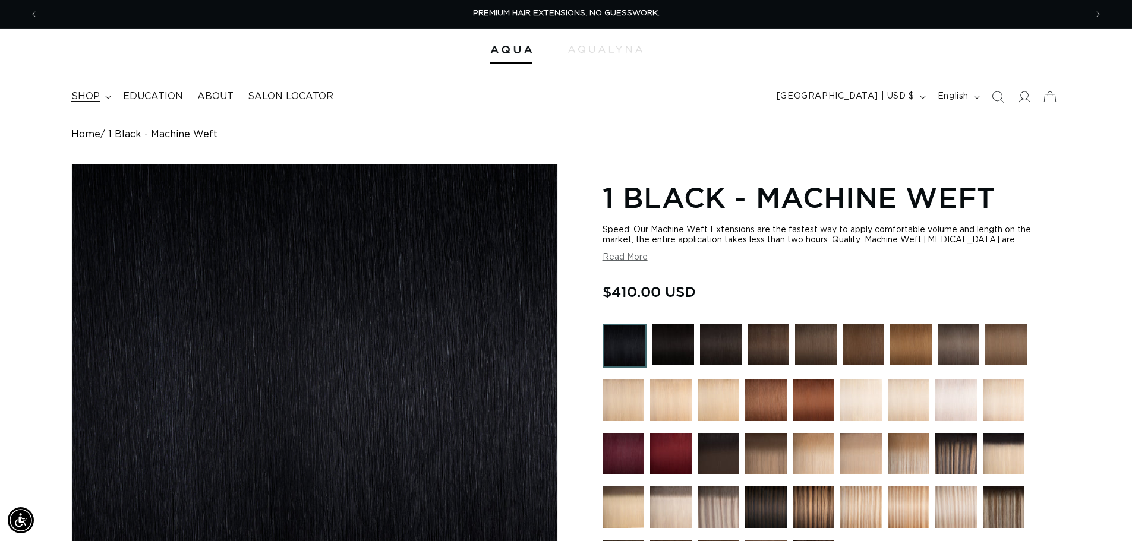
click at [112, 89] on summary "shop" at bounding box center [90, 96] width 52 height 27
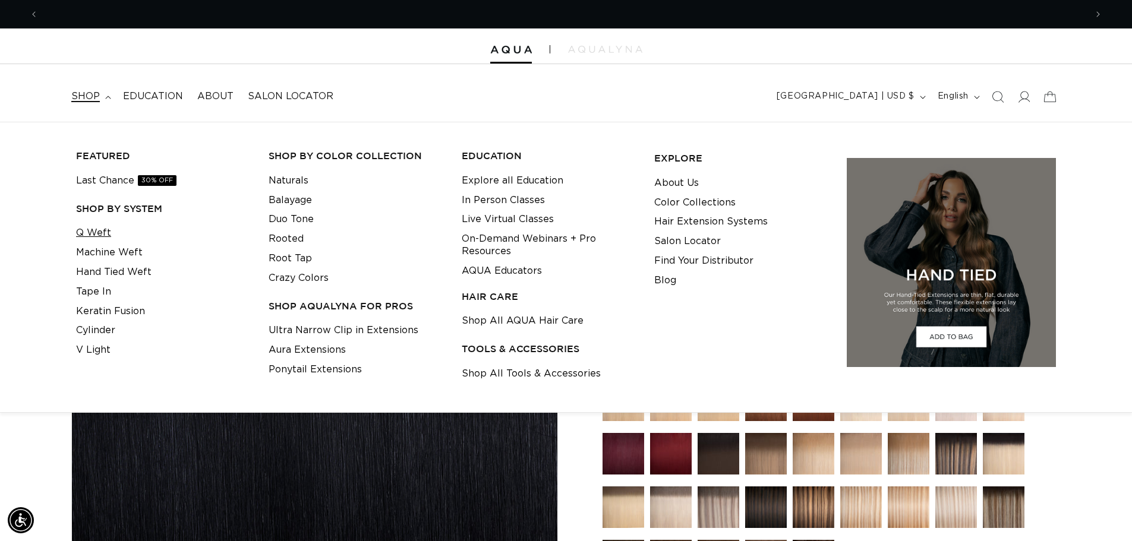
click at [104, 232] on link "Q Weft" at bounding box center [93, 233] width 35 height 20
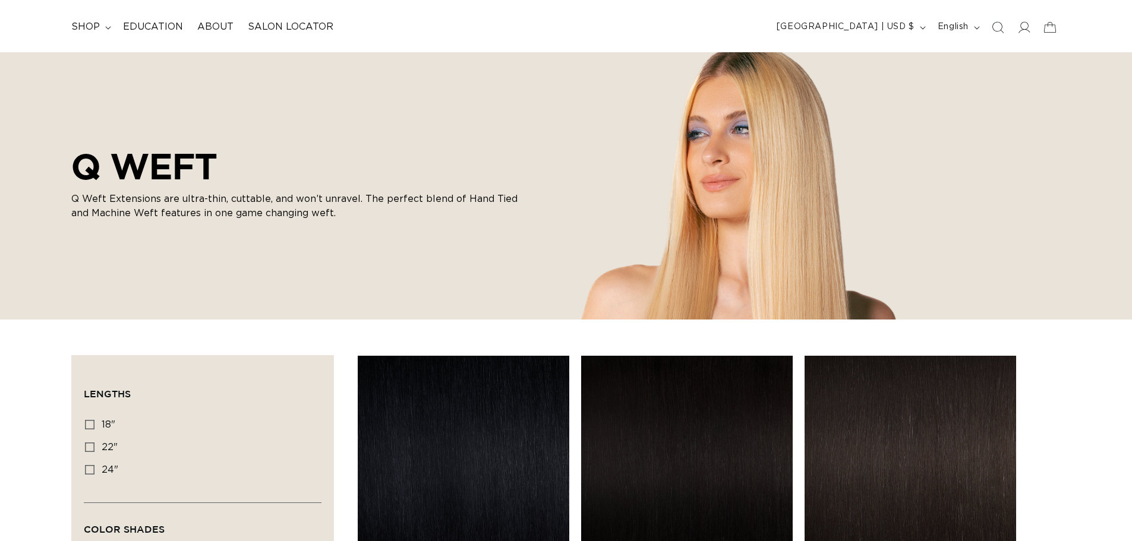
scroll to position [178, 0]
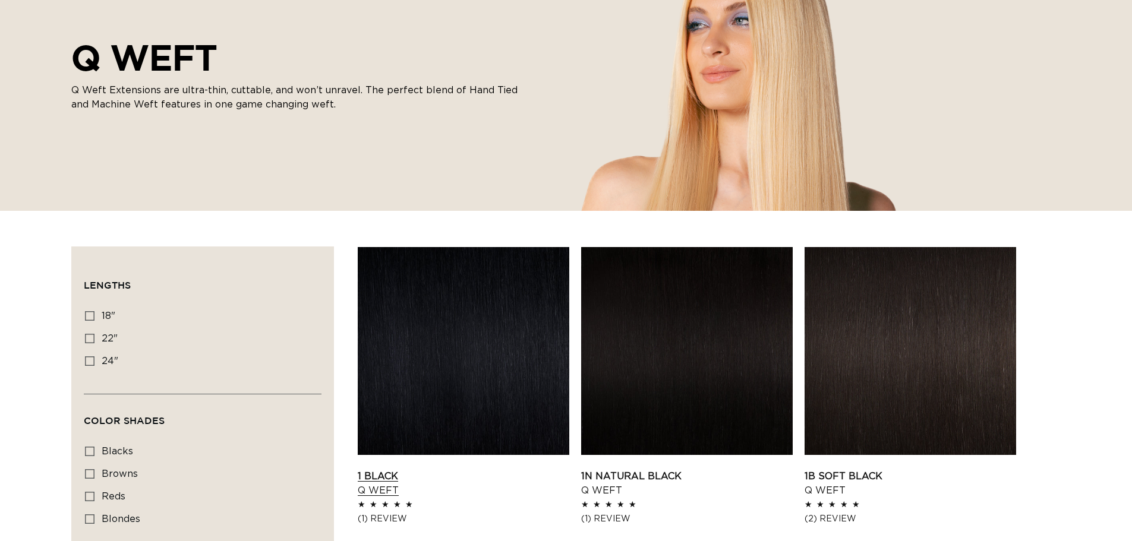
click at [559, 470] on link "1 Black Q Weft" at bounding box center [464, 484] width 212 height 29
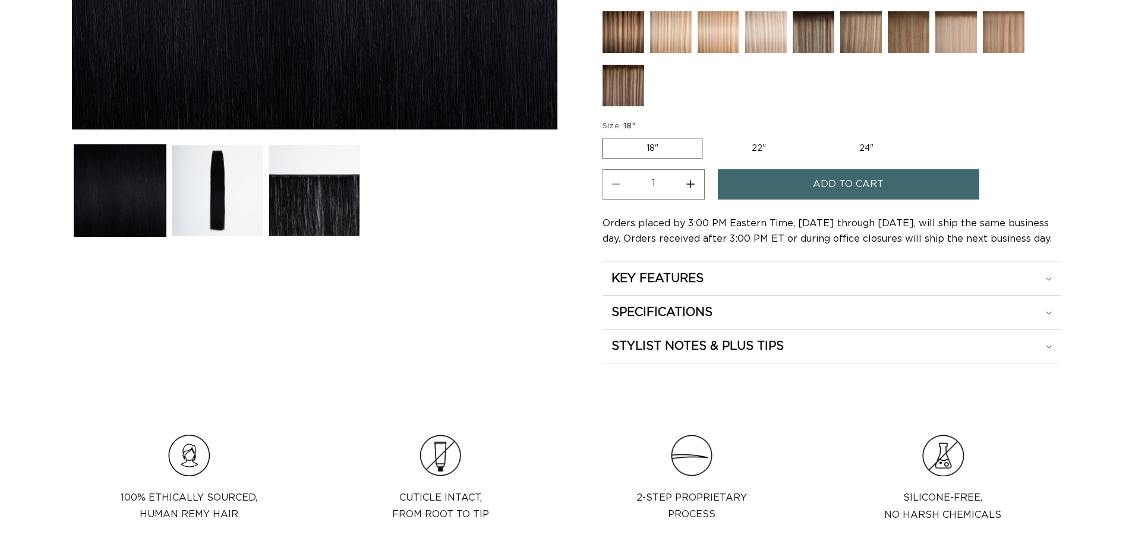
scroll to position [475, 0]
click at [659, 306] on h2 "SPECIFICATIONS" at bounding box center [662, 312] width 101 height 15
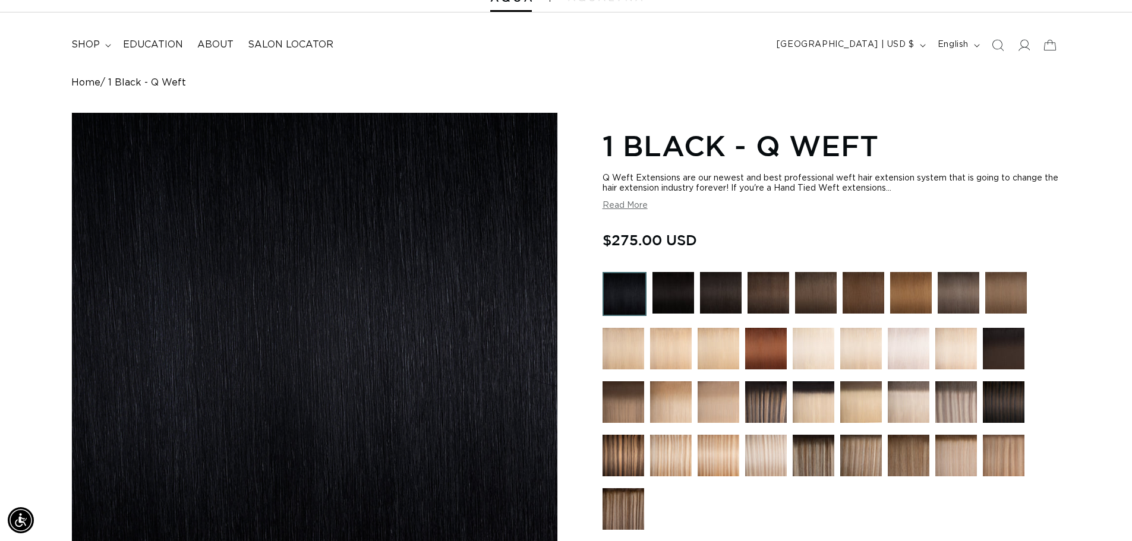
scroll to position [0, 0]
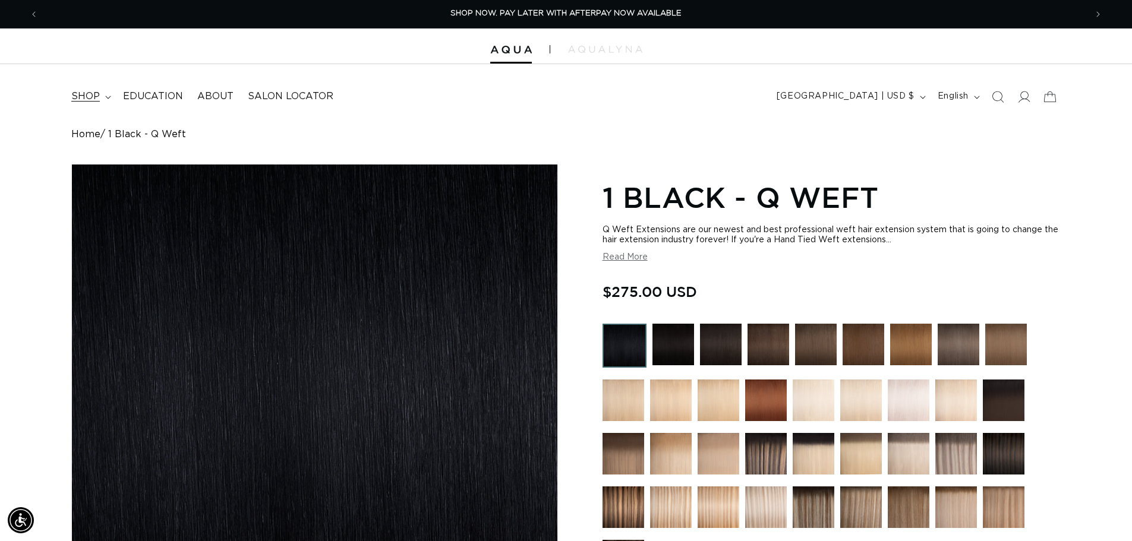
click at [81, 86] on summary "shop" at bounding box center [90, 96] width 52 height 27
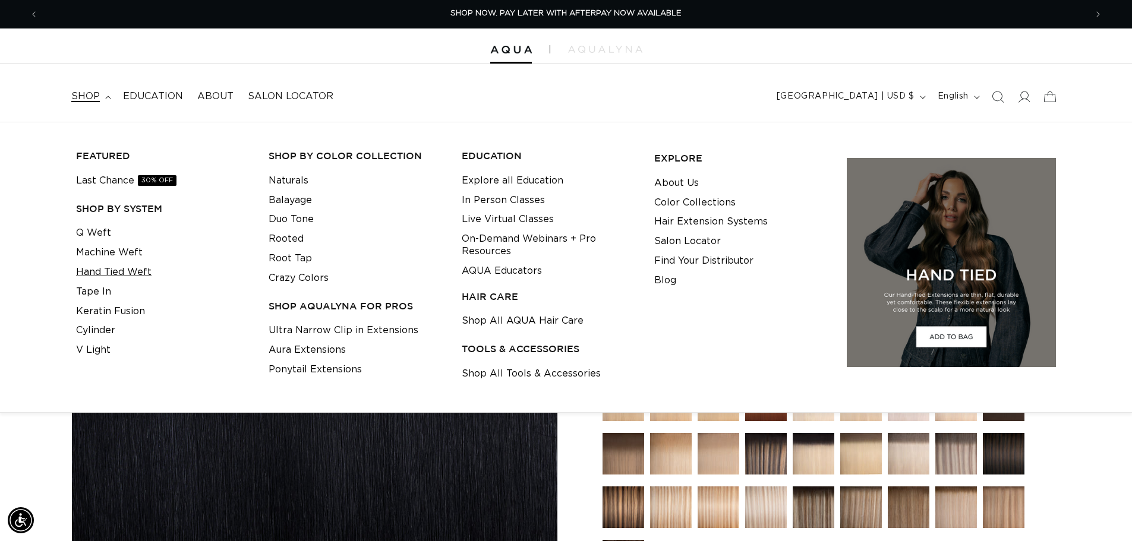
click at [121, 270] on link "Hand Tied Weft" at bounding box center [113, 273] width 75 height 20
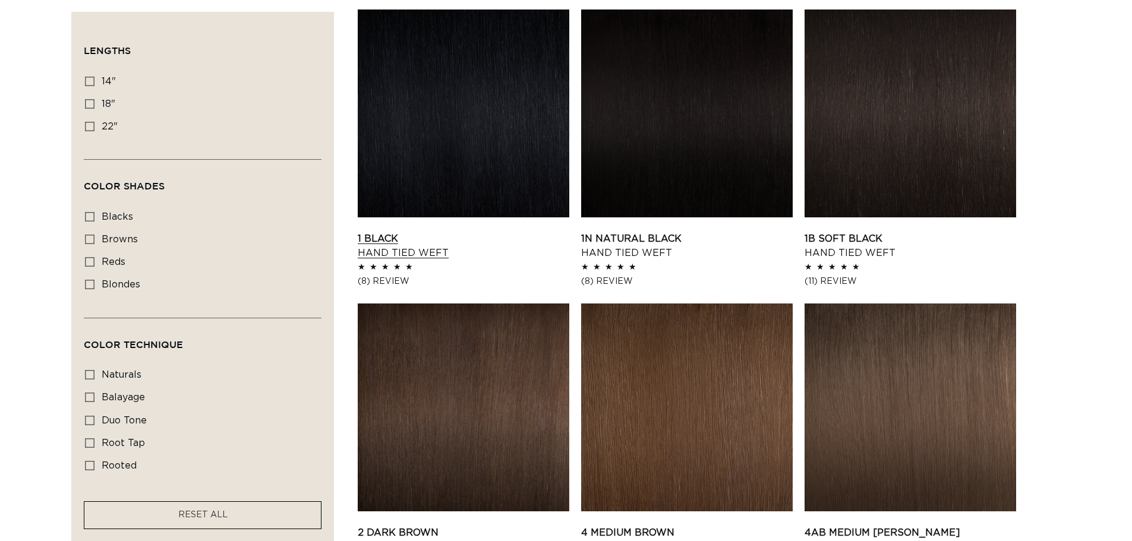
click at [435, 232] on link "1 Black Hand Tied Weft" at bounding box center [464, 246] width 212 height 29
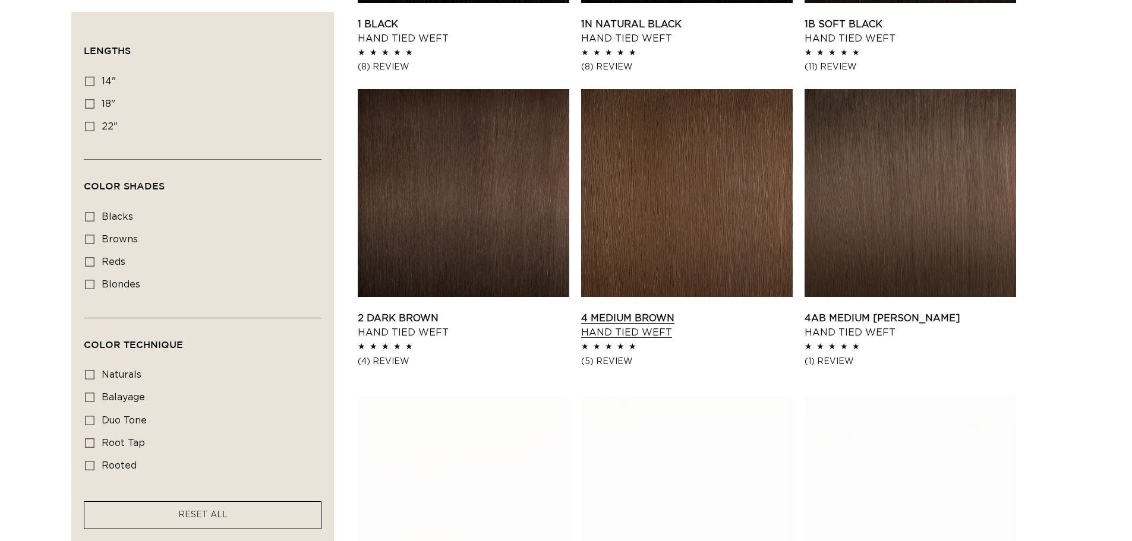
scroll to position [654, 0]
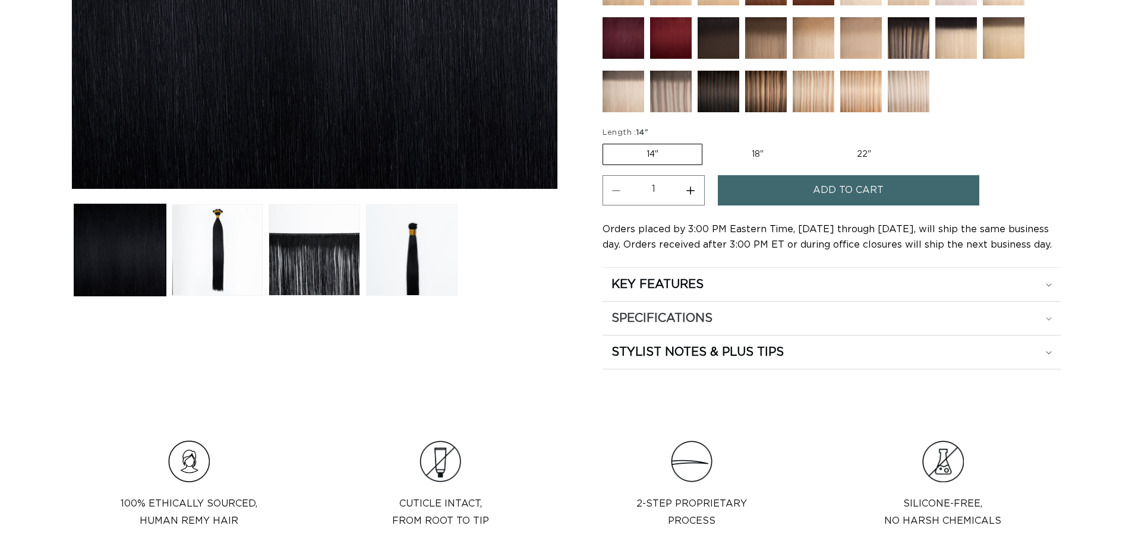
click at [689, 323] on h2 "SPECIFICATIONS" at bounding box center [662, 318] width 101 height 15
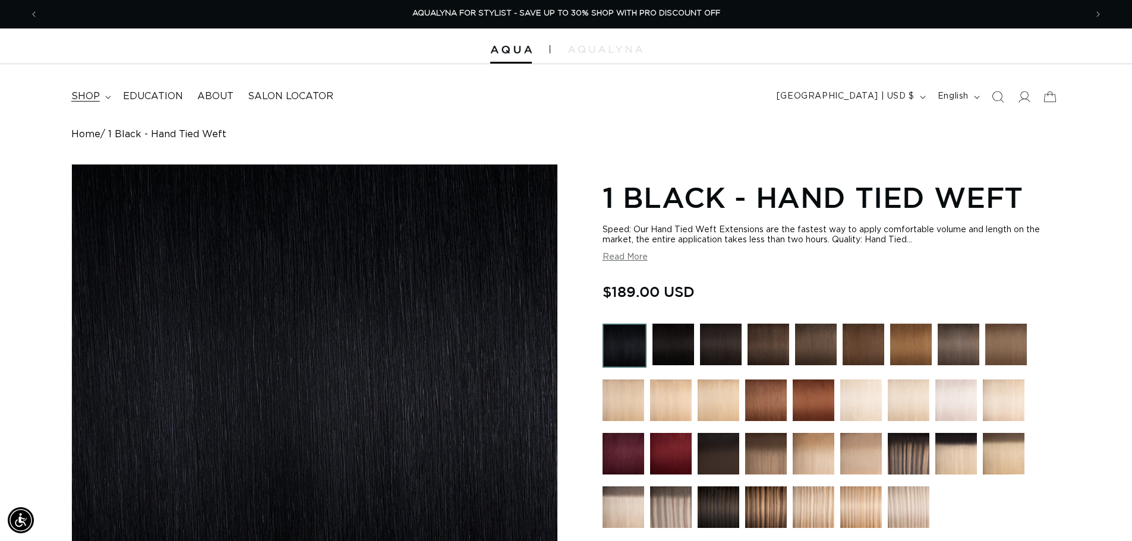
click at [107, 103] on summary "shop" at bounding box center [90, 96] width 52 height 27
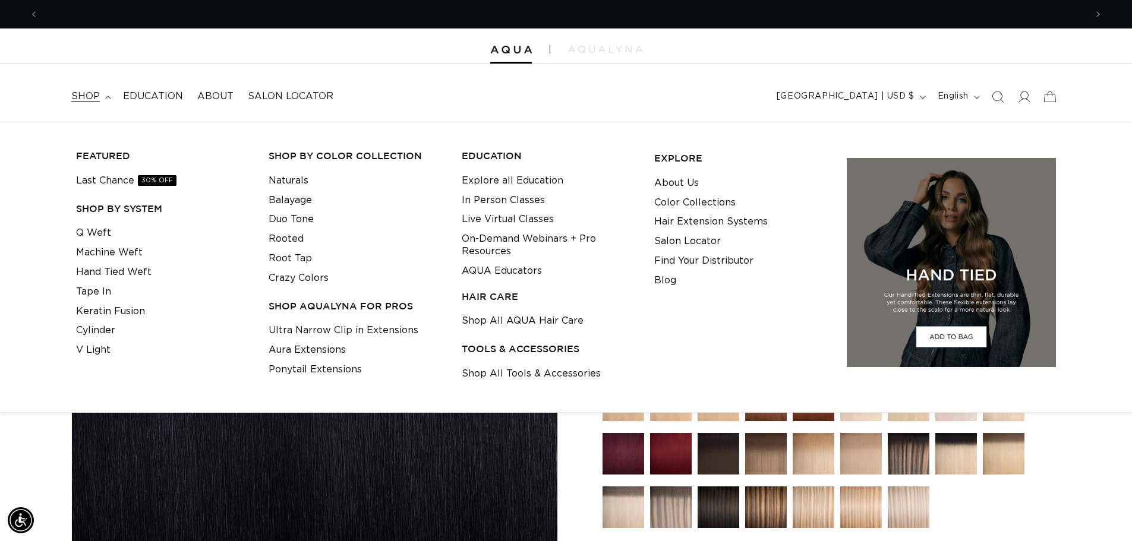
scroll to position [0, 1048]
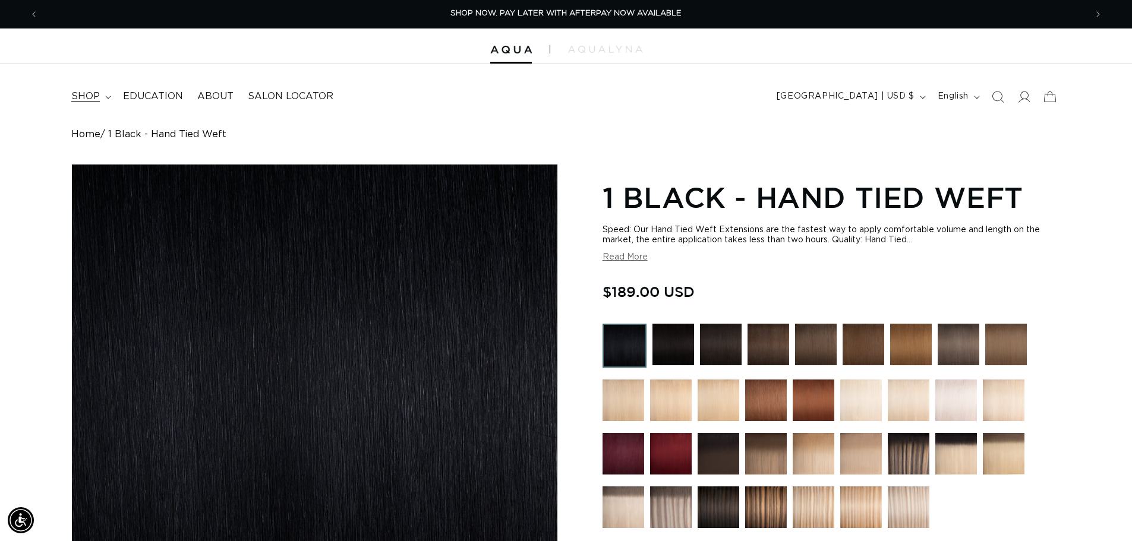
click at [86, 95] on span "shop" at bounding box center [85, 96] width 29 height 12
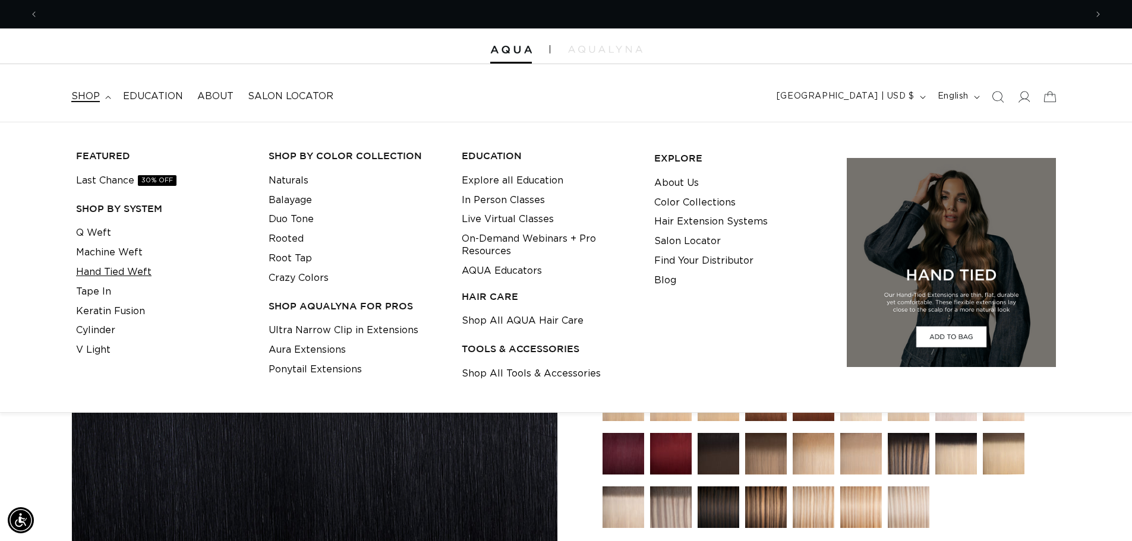
click at [125, 277] on link "Hand Tied Weft" at bounding box center [113, 273] width 75 height 20
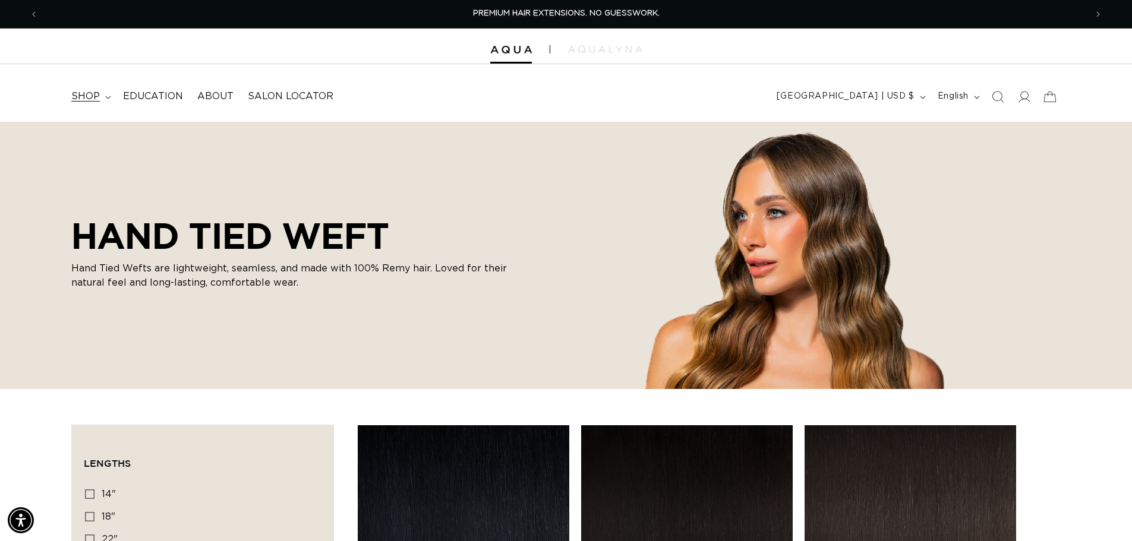
click at [108, 100] on summary "shop" at bounding box center [90, 96] width 52 height 27
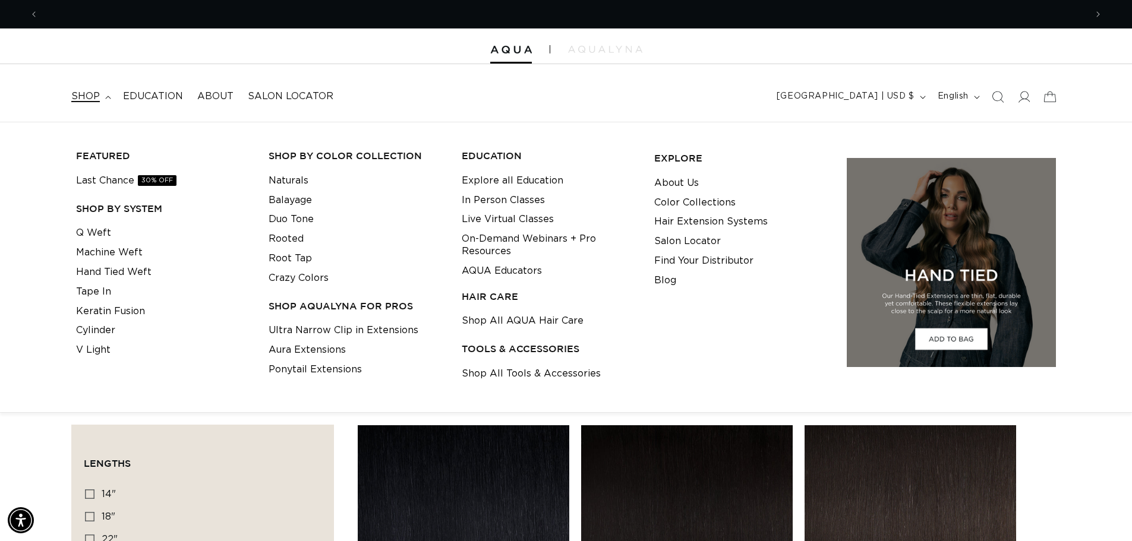
scroll to position [0, 1048]
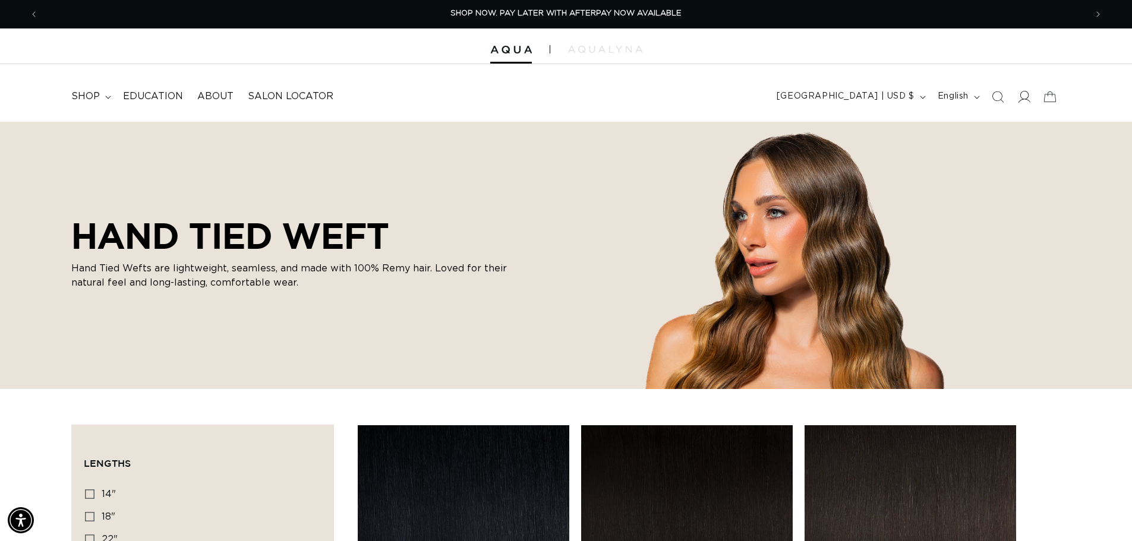
click at [1035, 96] on span at bounding box center [1024, 97] width 26 height 26
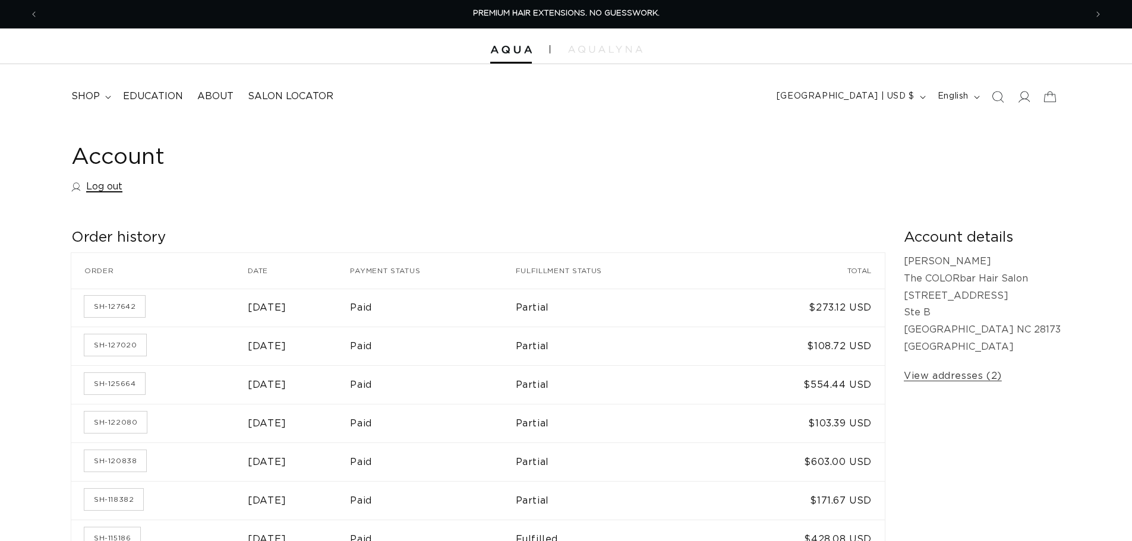
click at [109, 185] on link "Log out" at bounding box center [96, 186] width 51 height 17
